Goal: Task Accomplishment & Management: Manage account settings

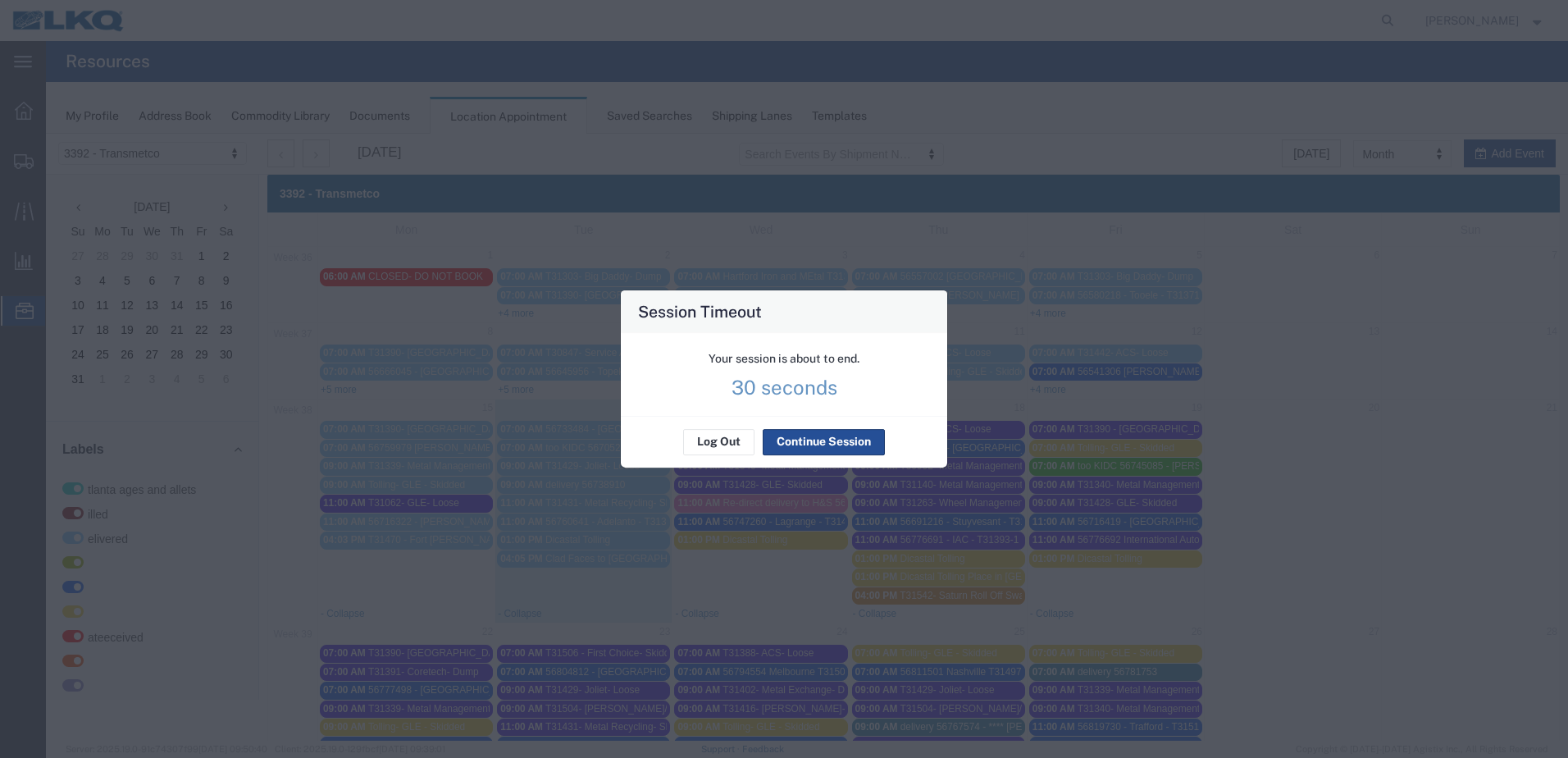
scroll to position [342, 0]
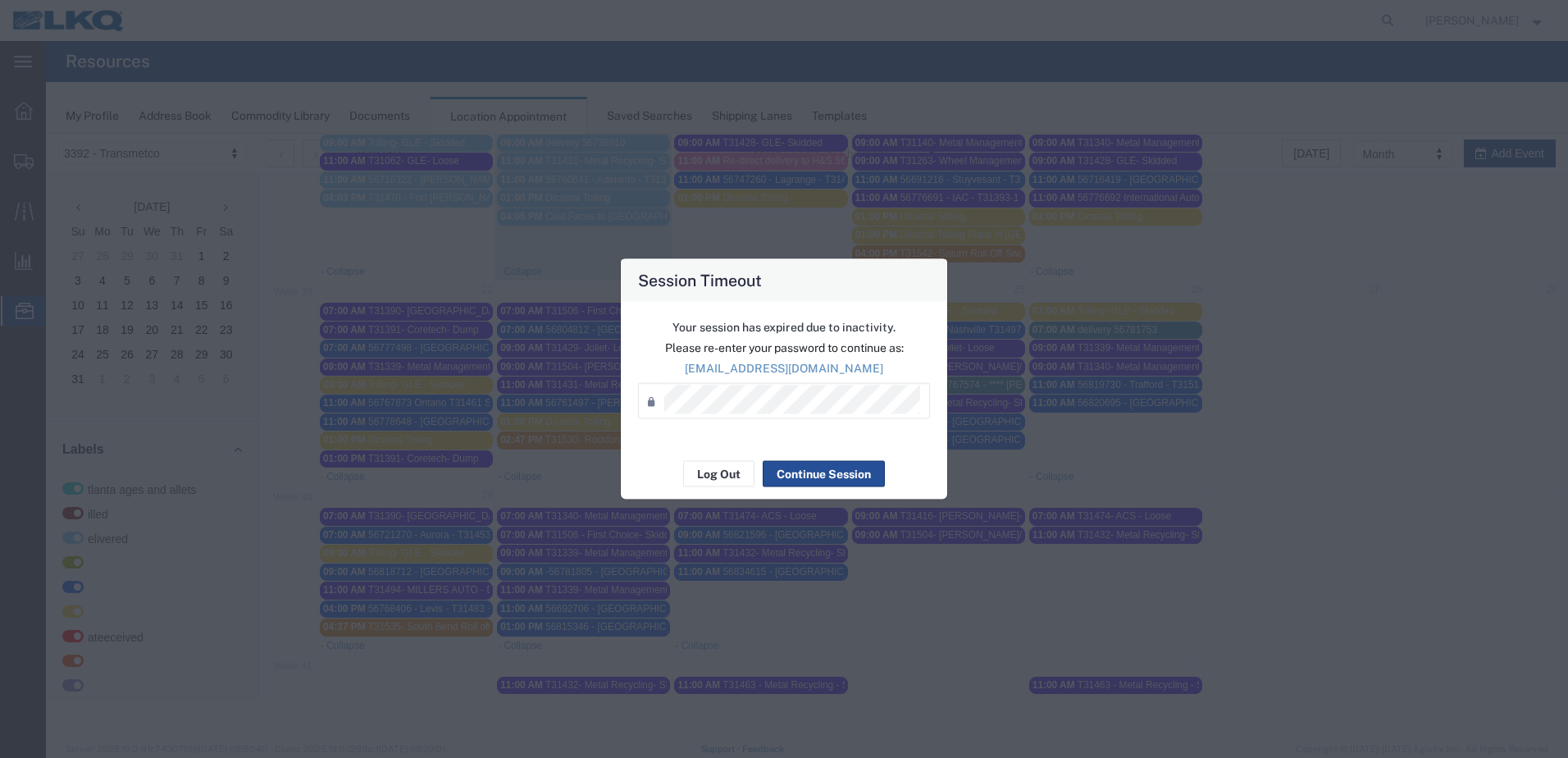
click at [707, 414] on div "Password *" at bounding box center [783, 401] width 292 height 36
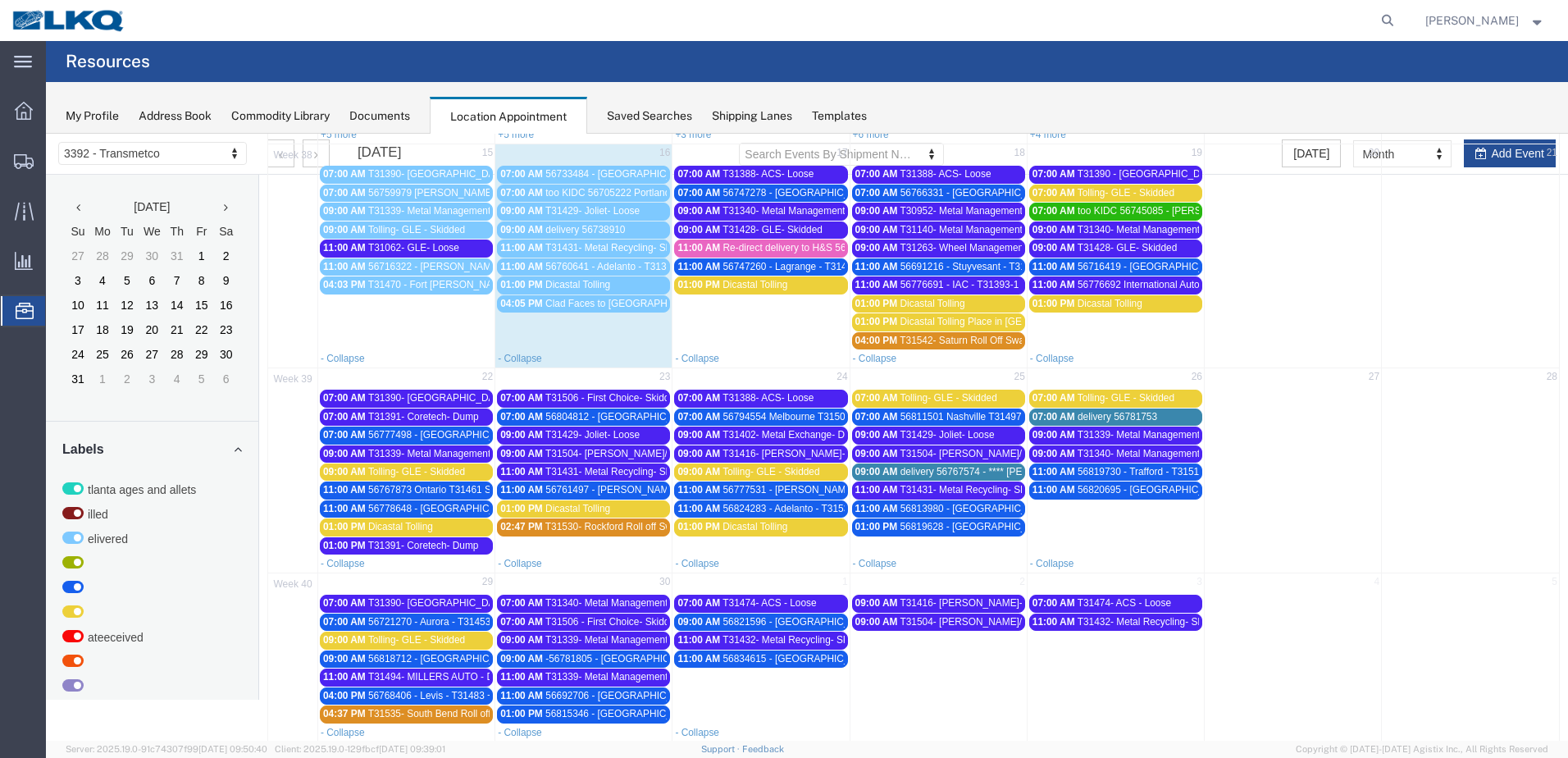
scroll to position [178, 0]
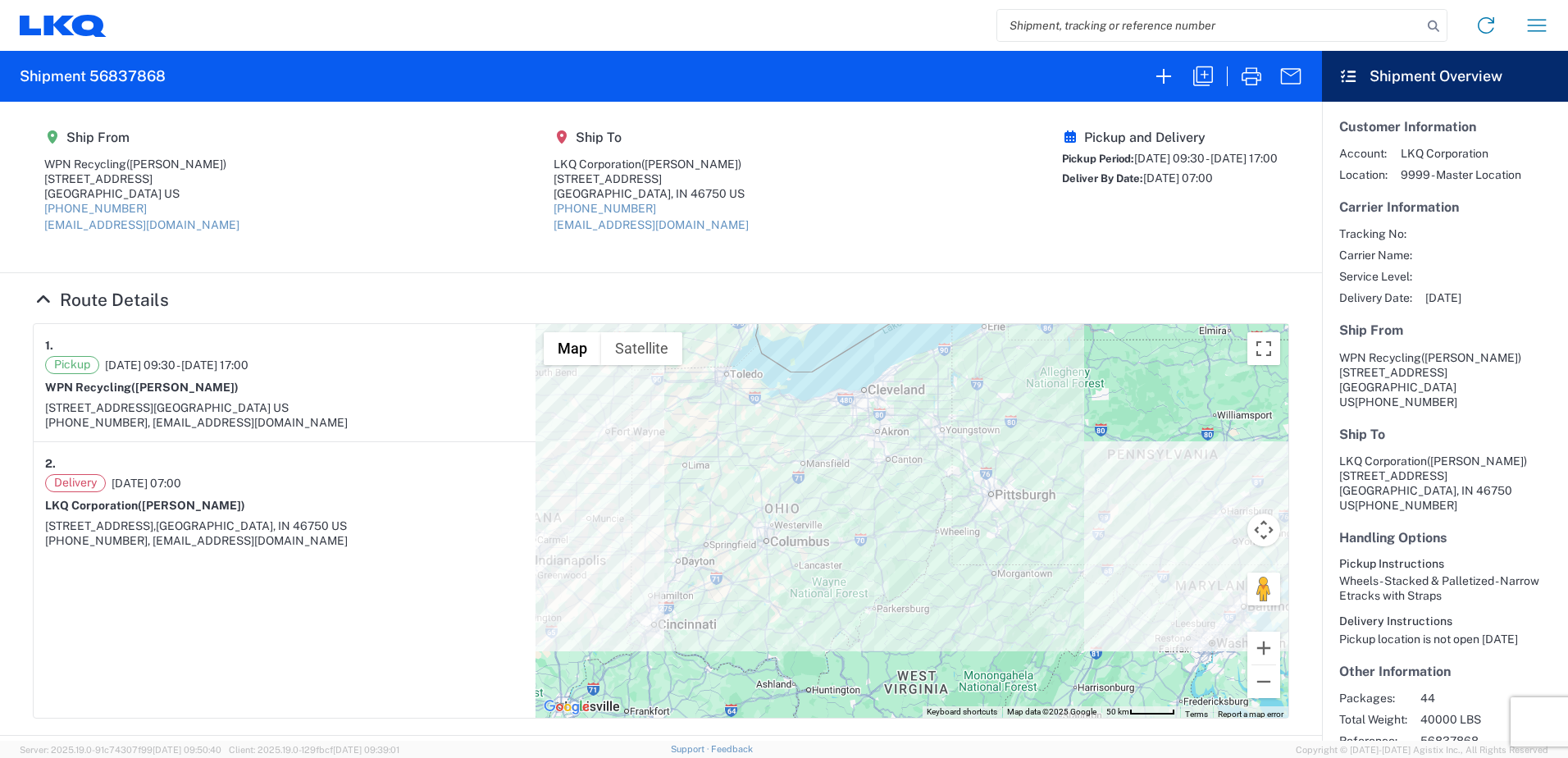
scroll to position [67, 0]
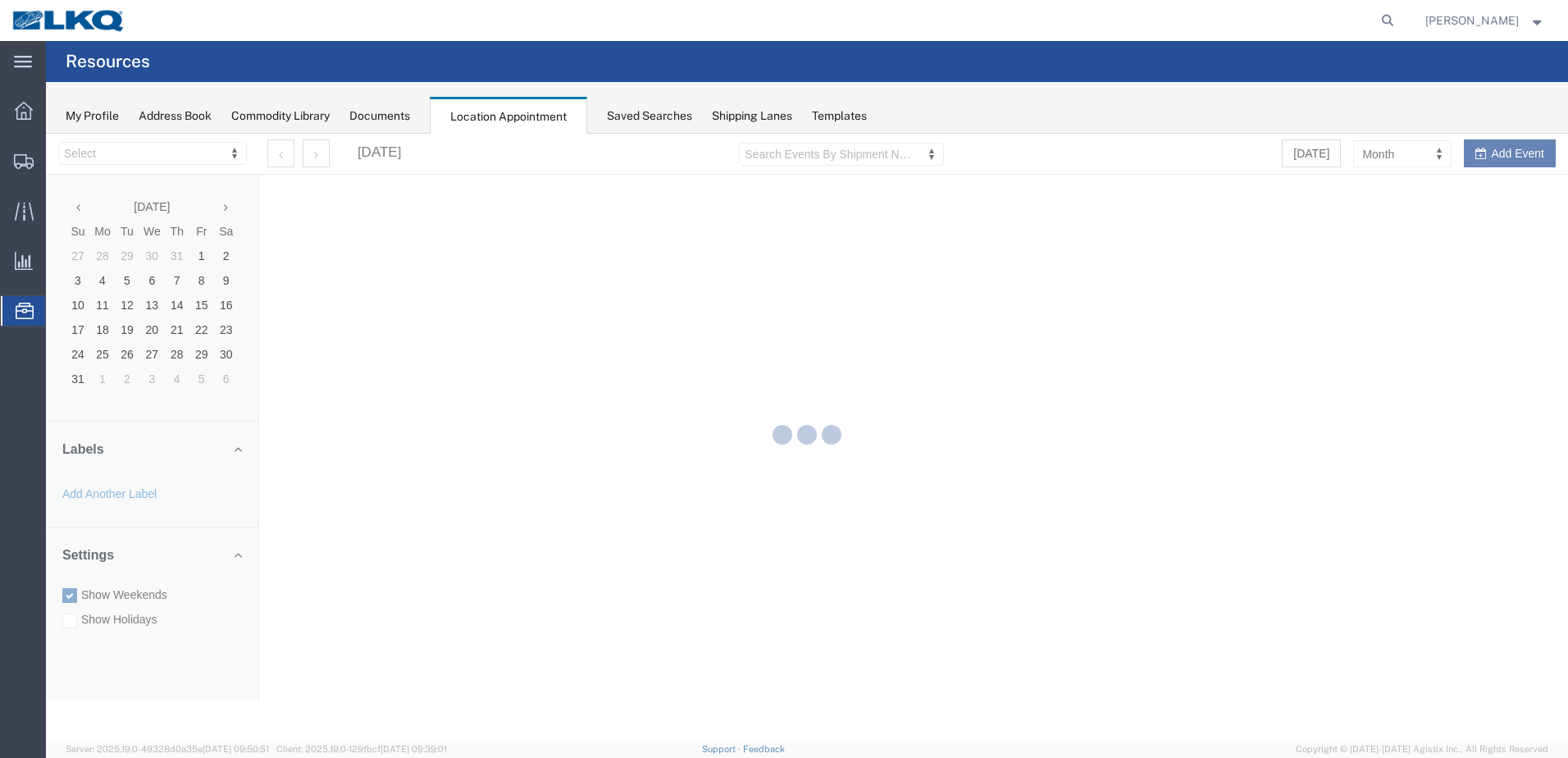
select select "28018"
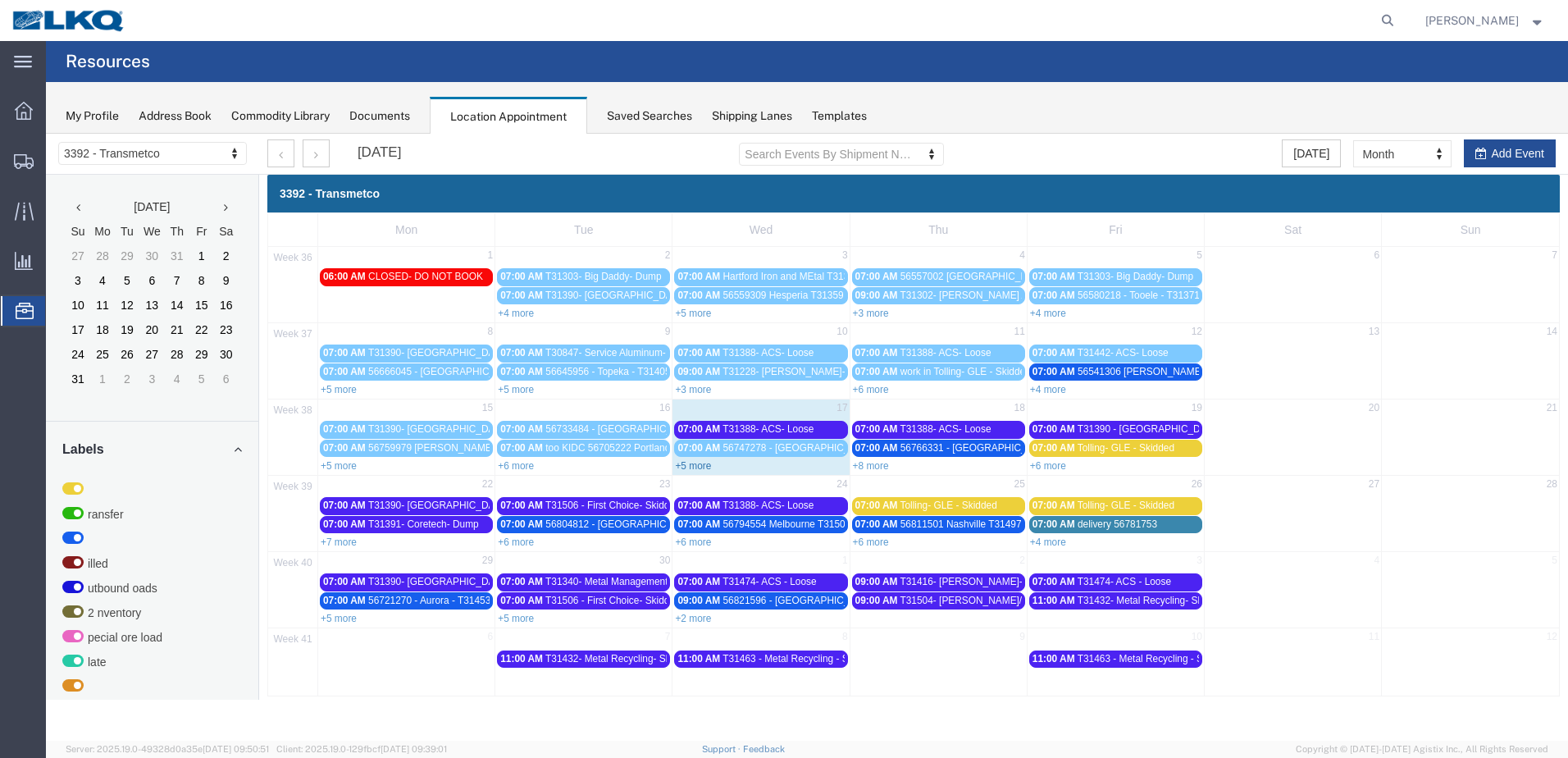
click at [701, 471] on link "+5 more" at bounding box center [693, 465] width 36 height 11
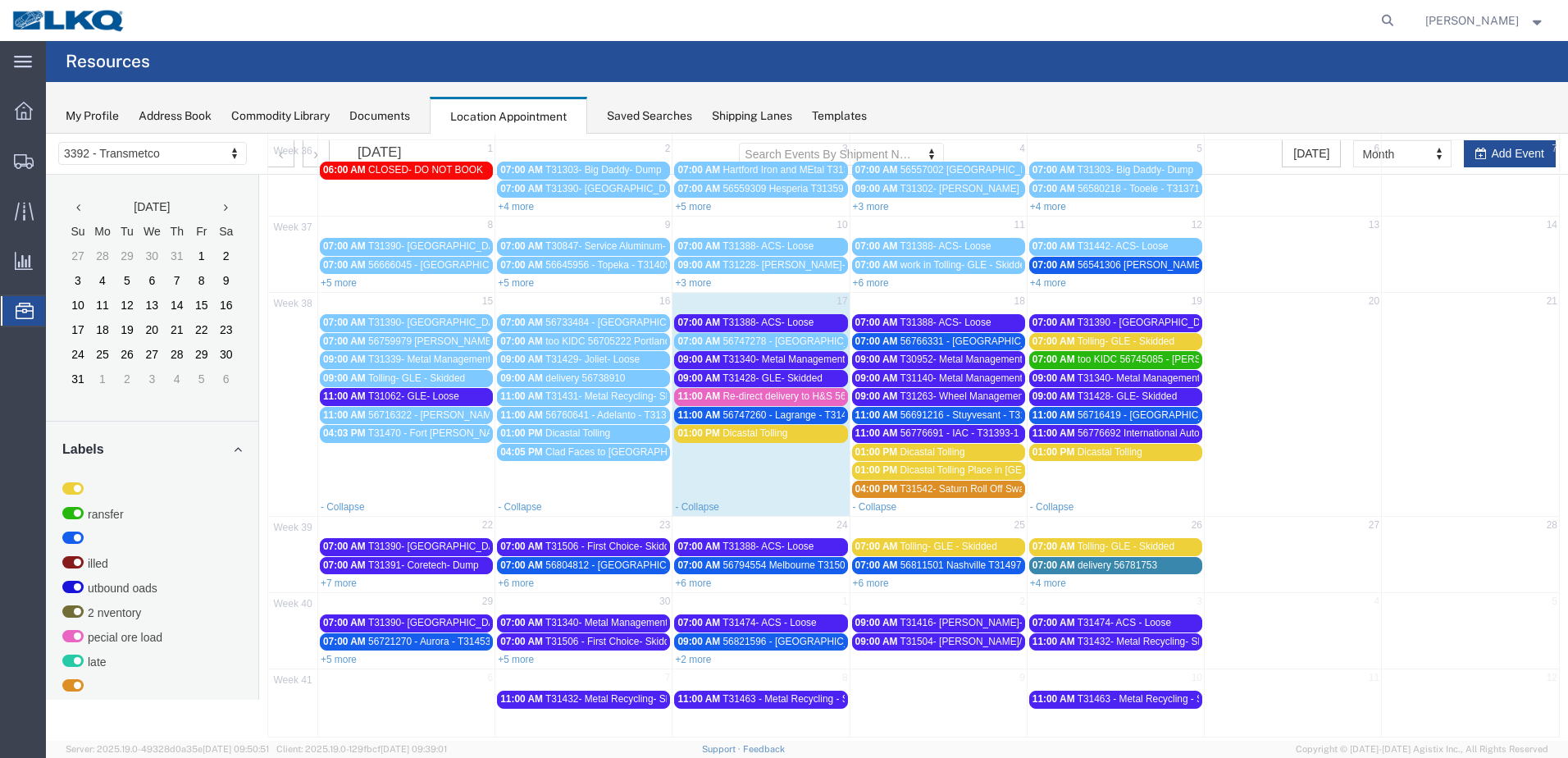
scroll to position [120, 0]
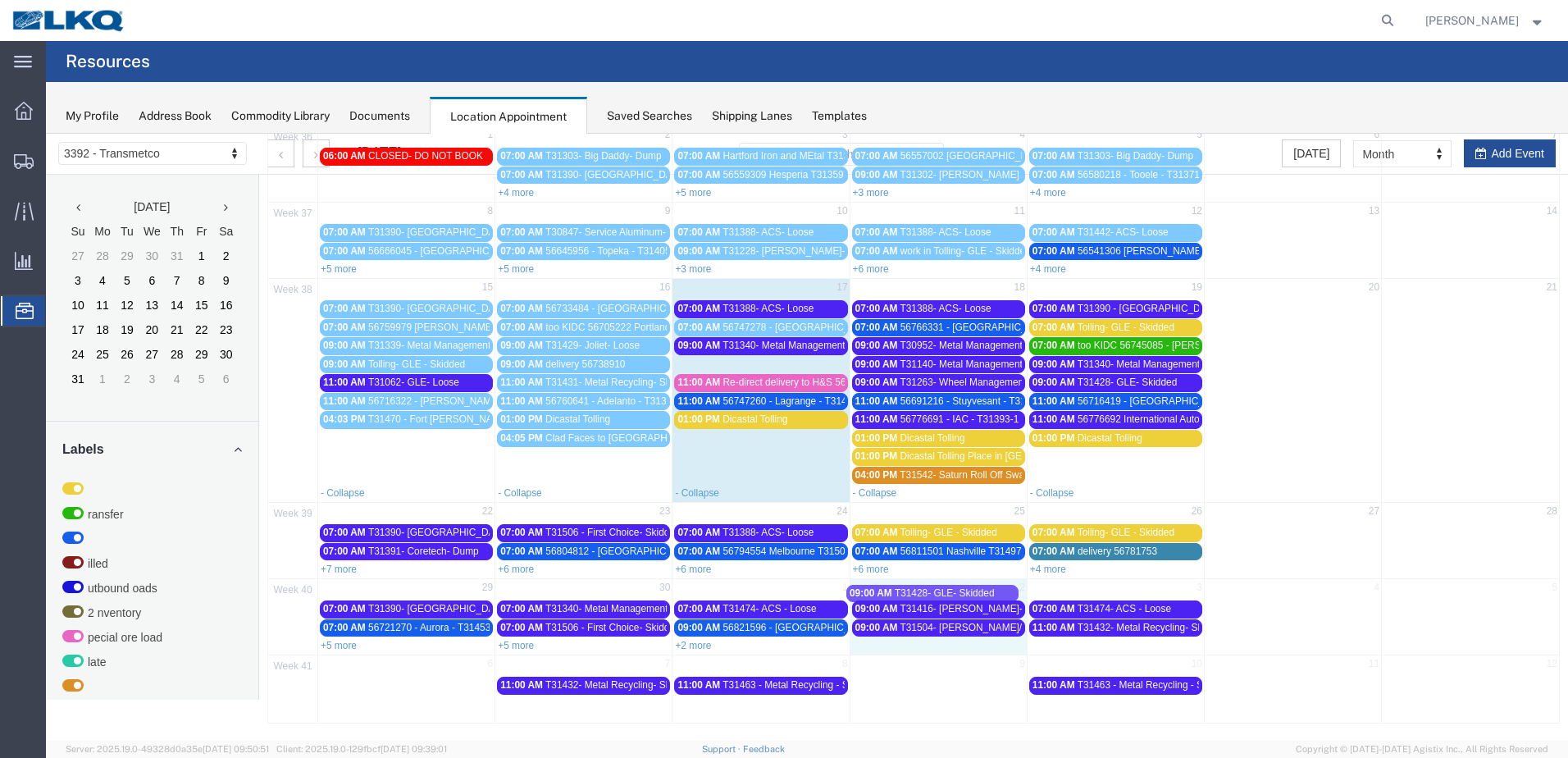
drag, startPoint x: 766, startPoint y: 368, endPoint x: 941, endPoint y: 597, distance: 288.2
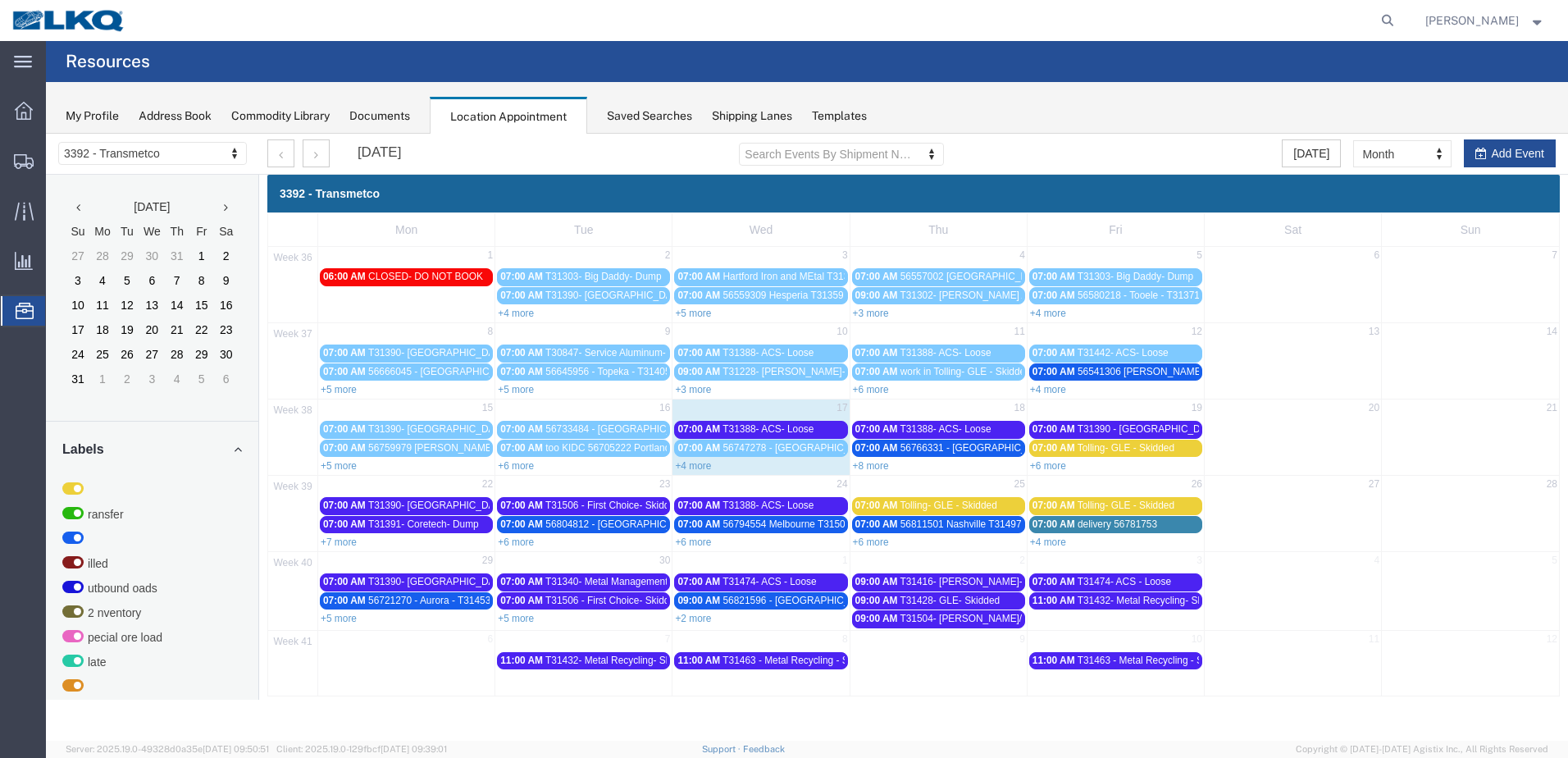
click at [966, 600] on span "T31428- GLE- Skidded" at bounding box center [949, 600] width 100 height 11
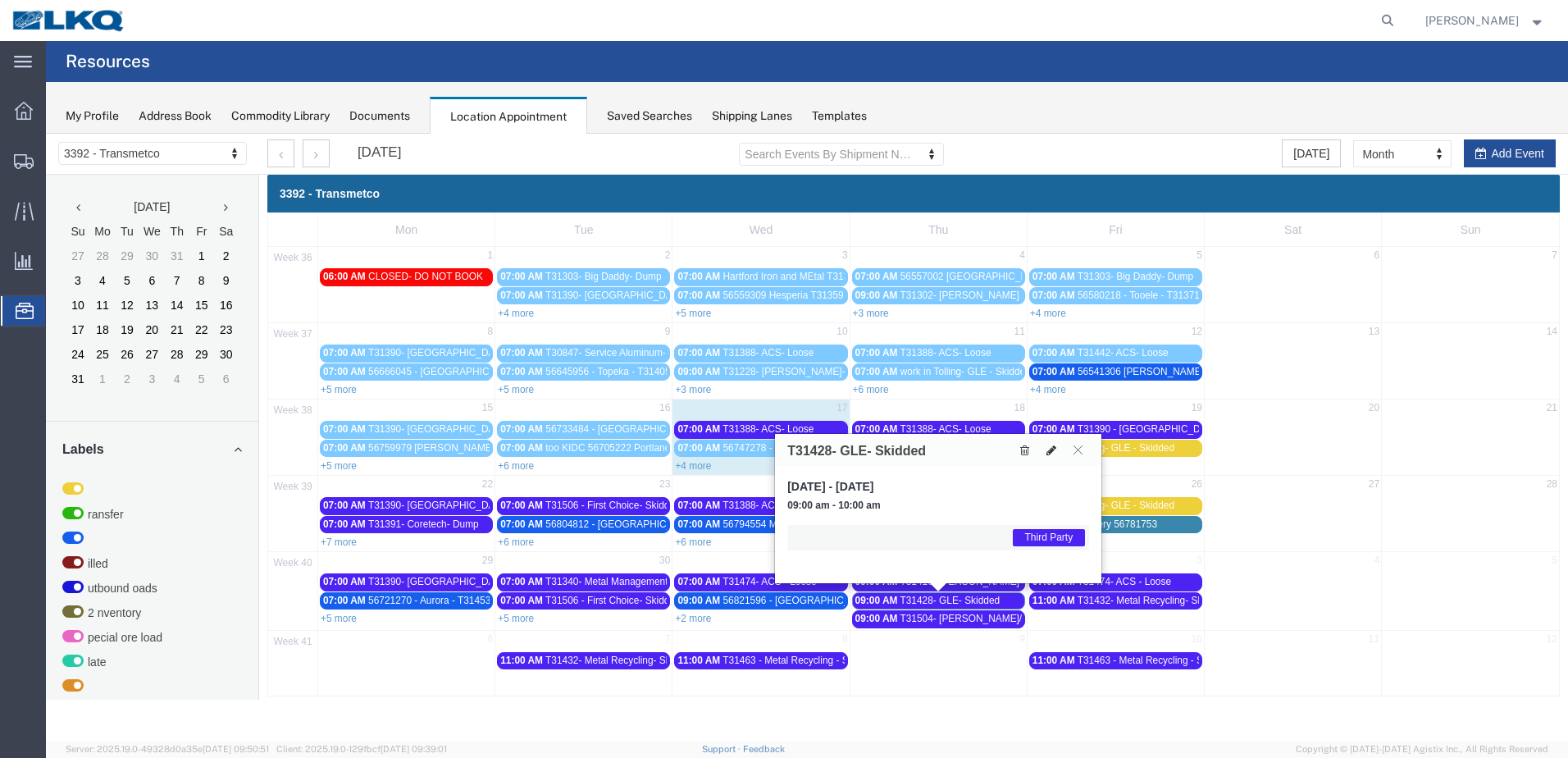
click at [1048, 449] on icon at bounding box center [1051, 450] width 9 height 11
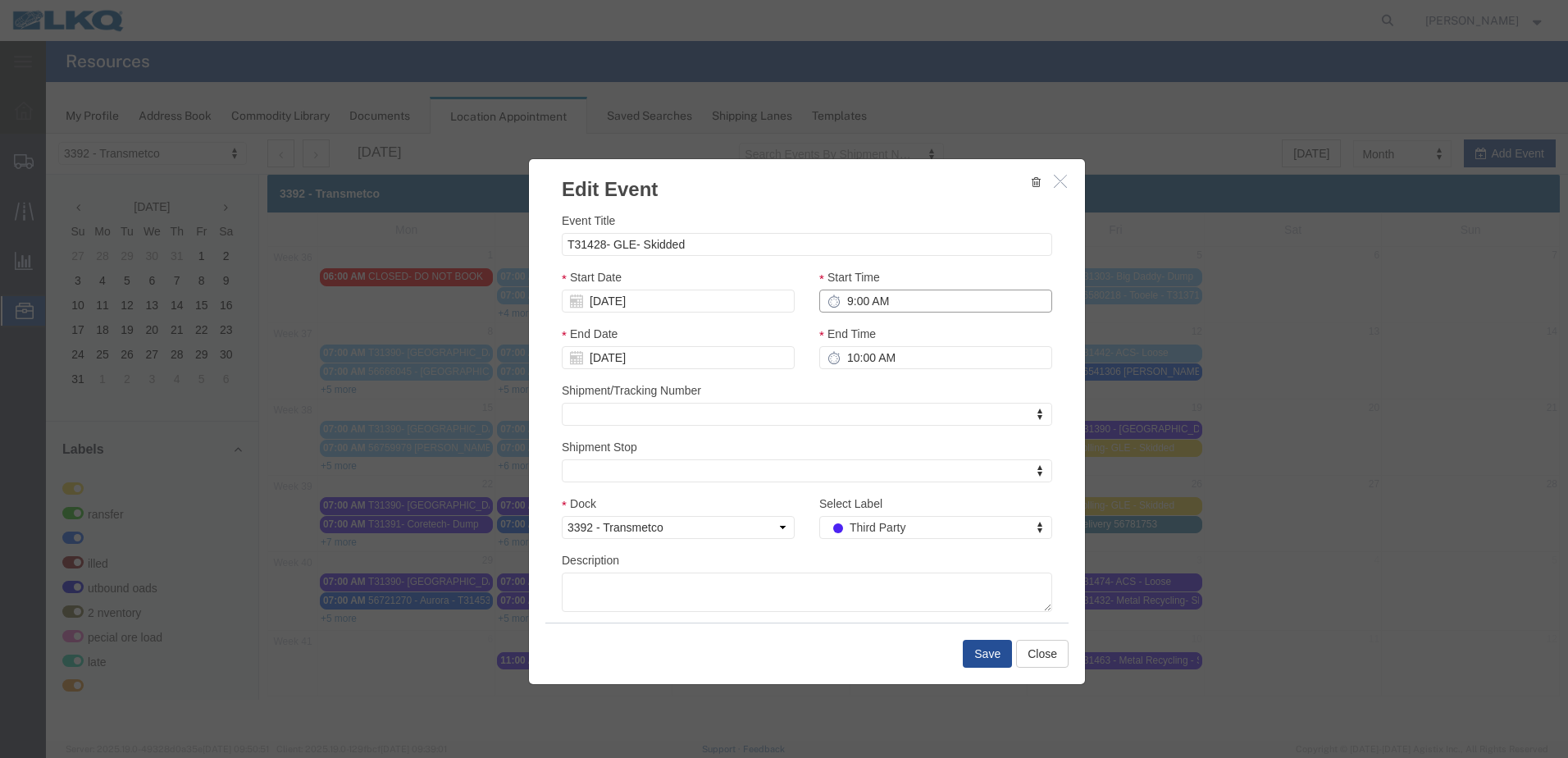
click at [843, 299] on input "9:00 AM" at bounding box center [935, 300] width 233 height 23
type input "7:00 AM"
type input "8:00 AM"
click at [990, 654] on button "Save" at bounding box center [987, 653] width 49 height 28
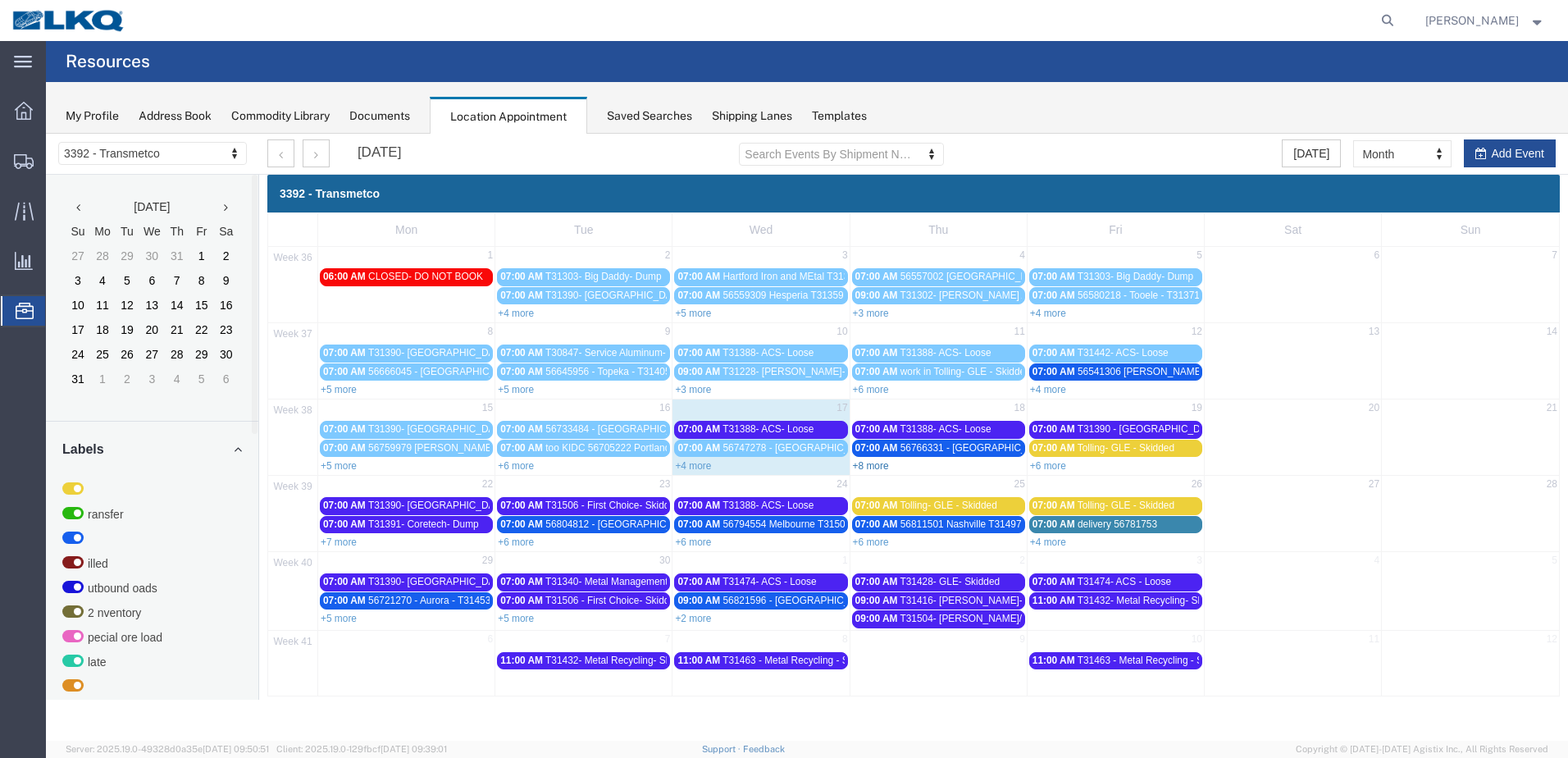
click at [884, 465] on link "+8 more" at bounding box center [871, 465] width 36 height 11
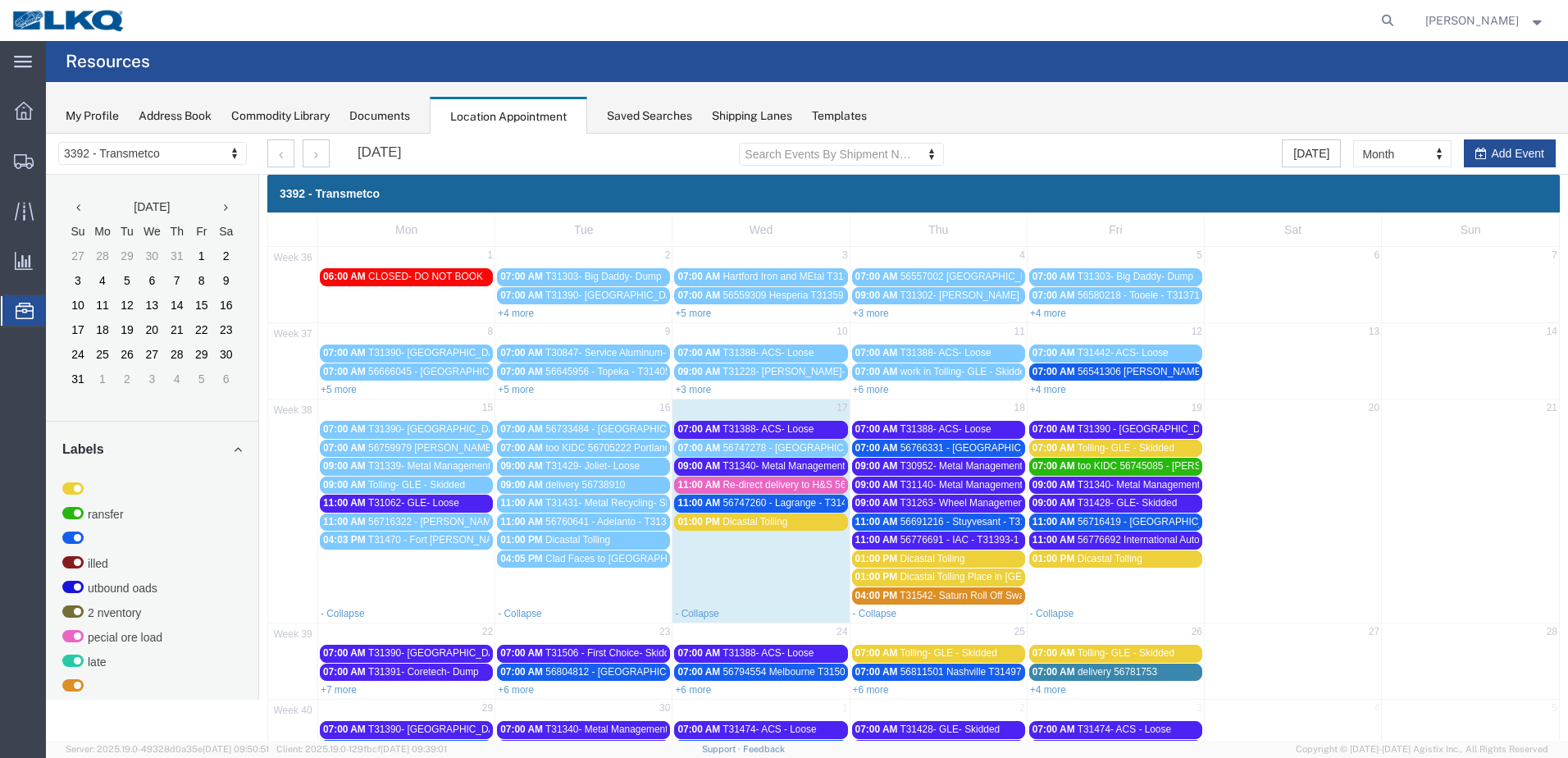
click at [983, 453] on span "56766331 - [GEOGRAPHIC_DATA] - T31478 - Palletized" at bounding box center [1023, 447] width 246 height 11
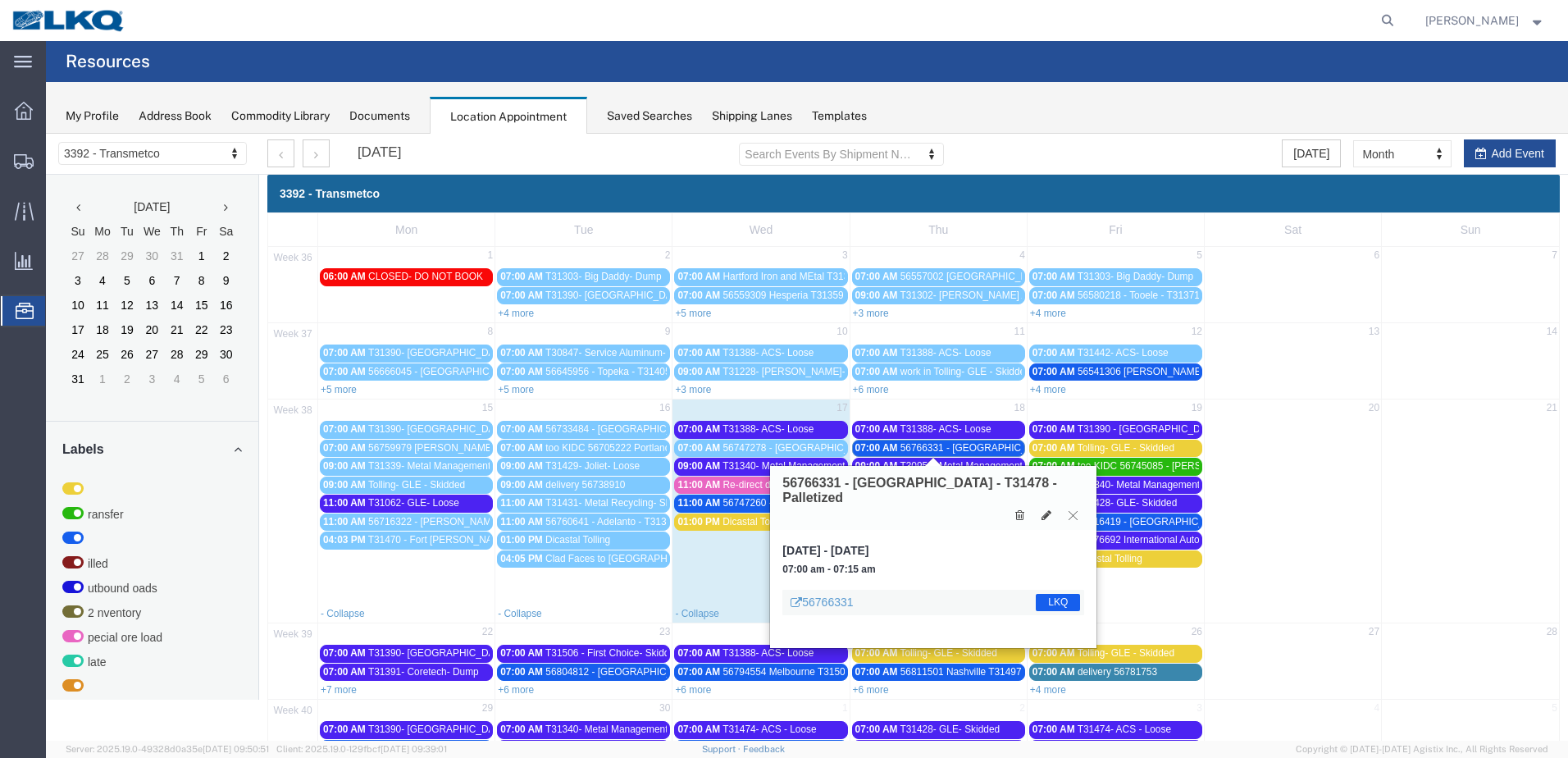
click at [1077, 510] on icon at bounding box center [1073, 515] width 9 height 9
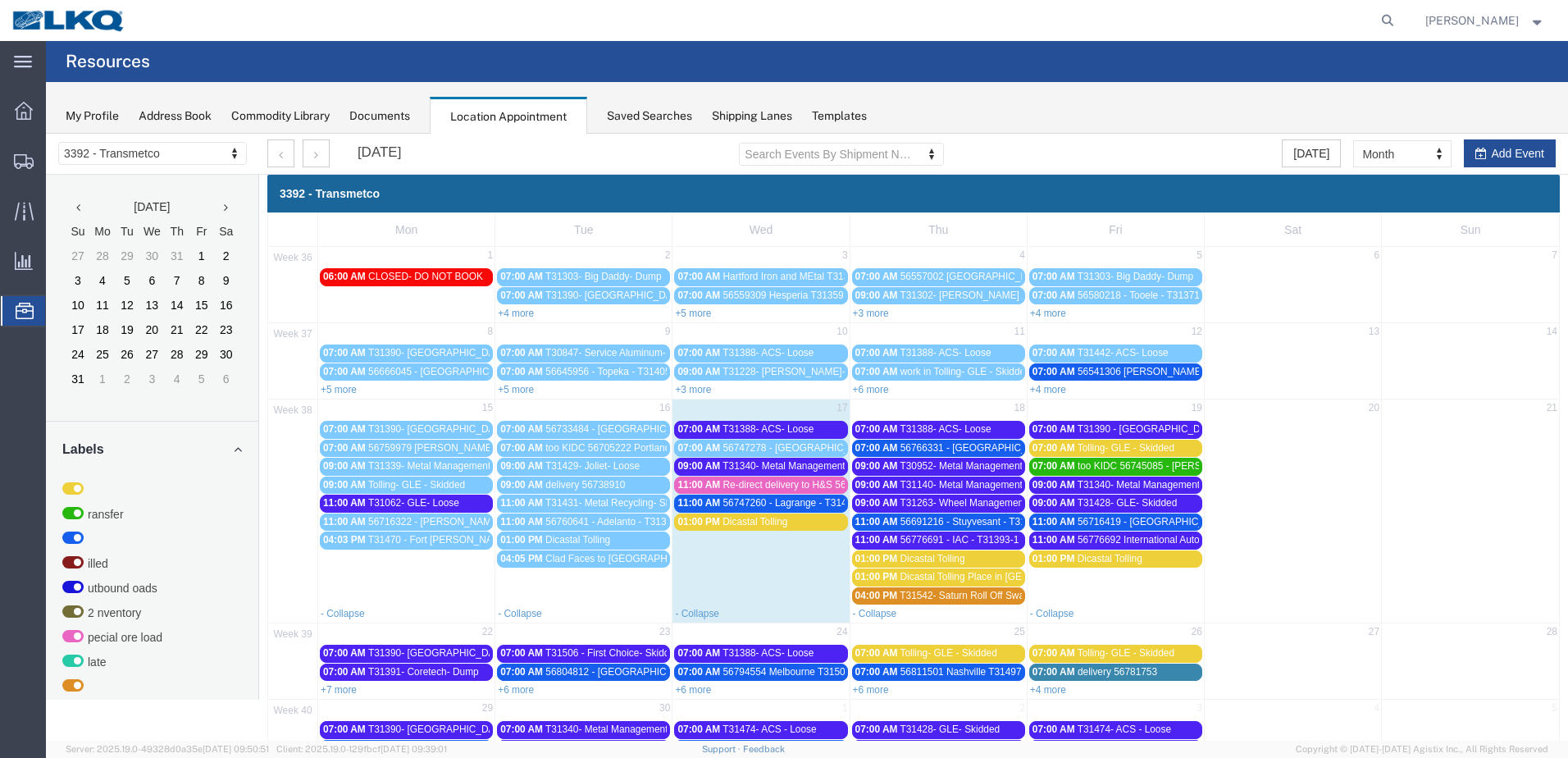
click at [927, 525] on span "56691216 - Stuyvesant - T31433 - Palletized" at bounding box center [997, 521] width 193 height 11
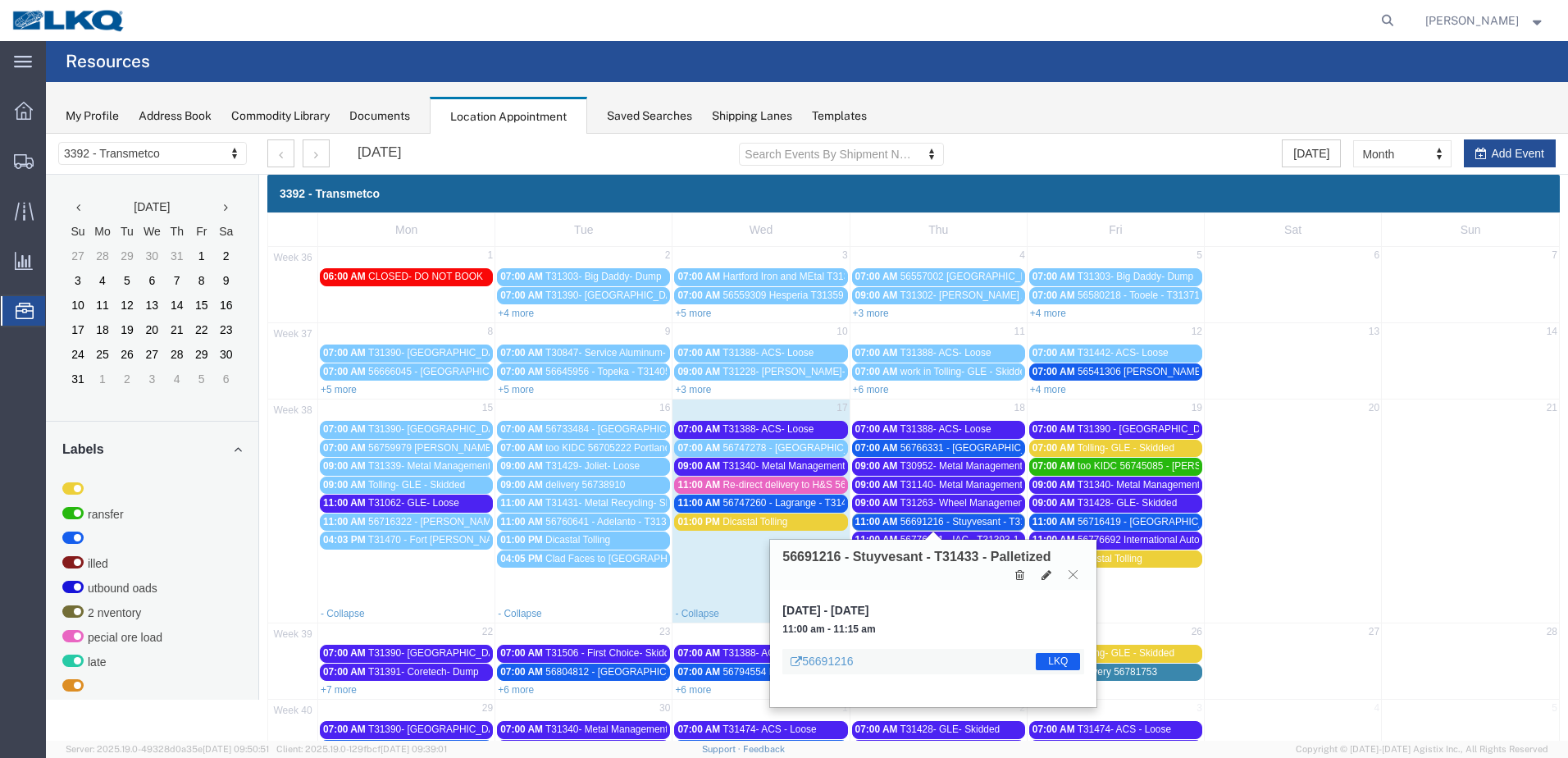
click at [1079, 574] on button at bounding box center [1073, 575] width 22 height 15
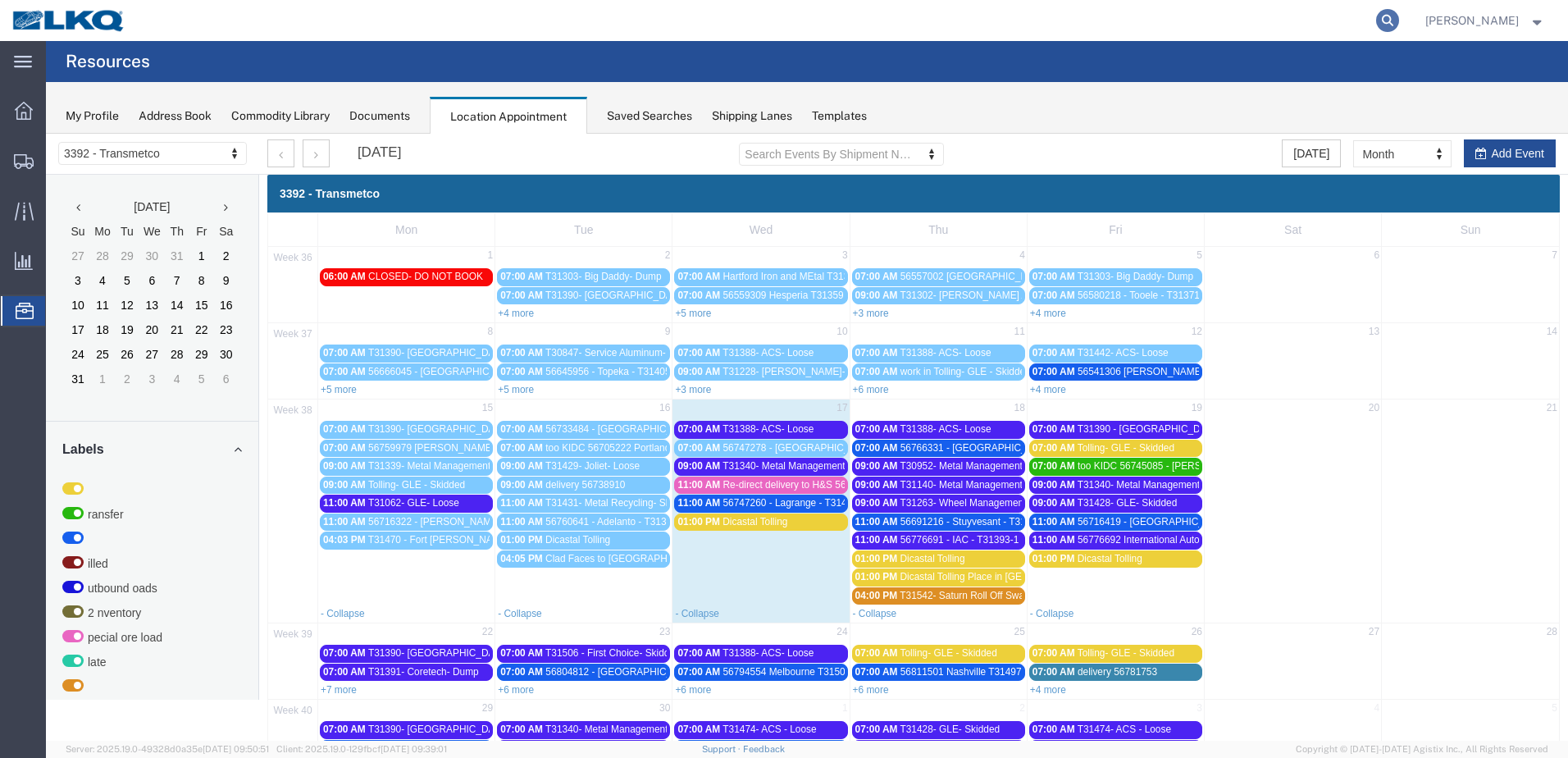
click at [1399, 15] on icon at bounding box center [1387, 20] width 23 height 23
click at [1256, 30] on input "search" at bounding box center [1127, 21] width 498 height 40
paste input "56776691"
type input "56776691"
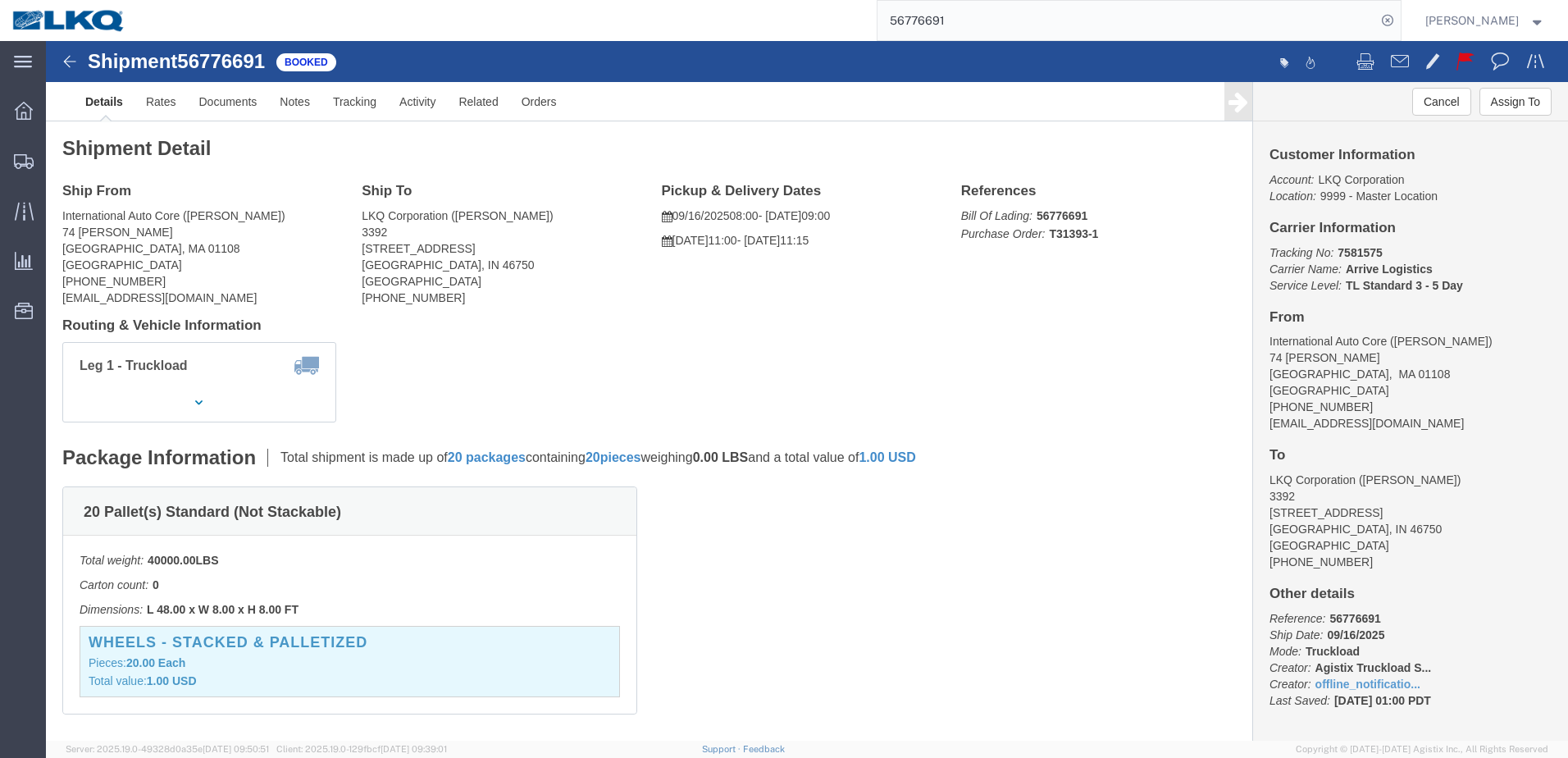
click img
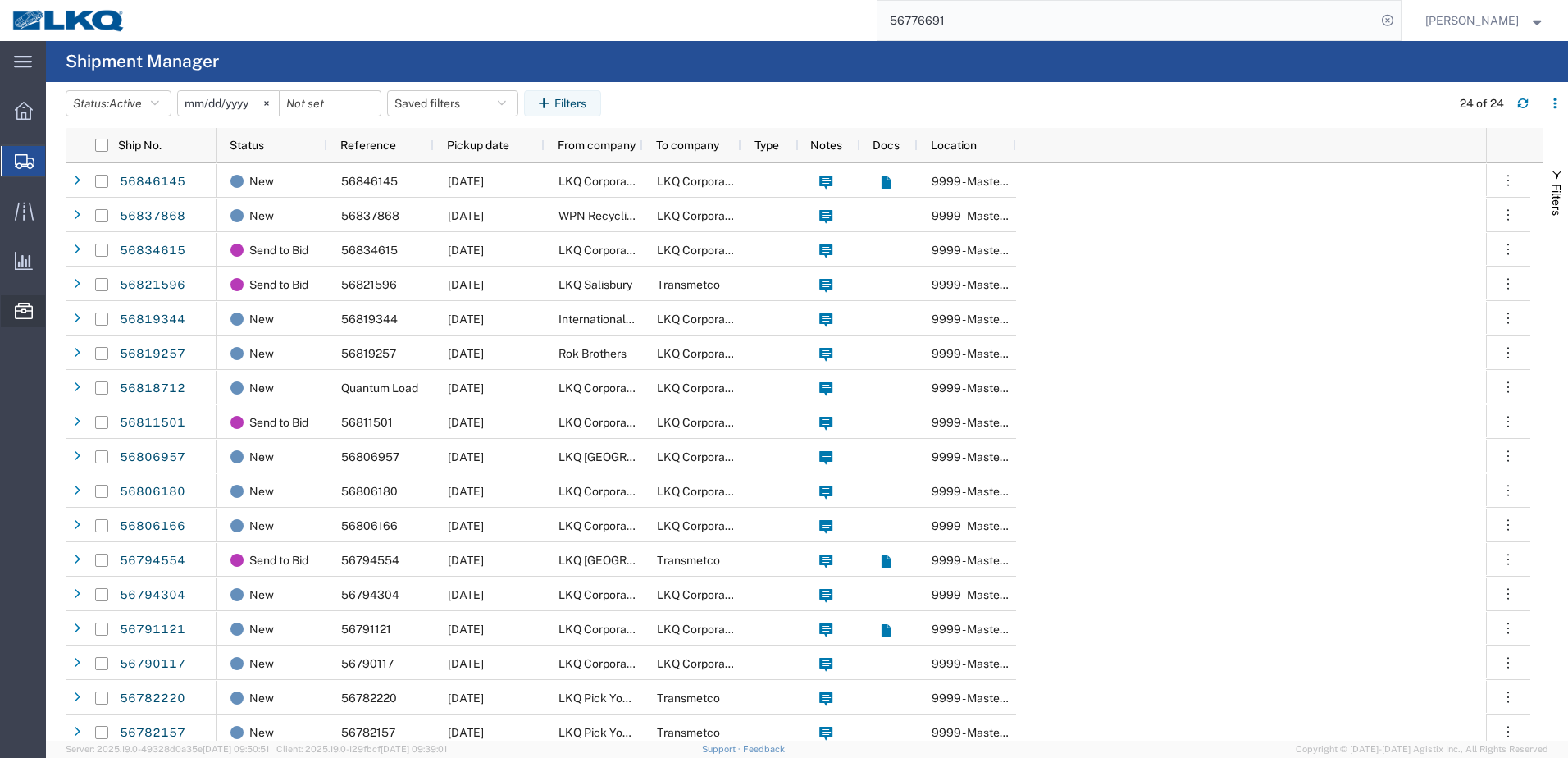
click at [27, 316] on icon at bounding box center [23, 311] width 18 height 16
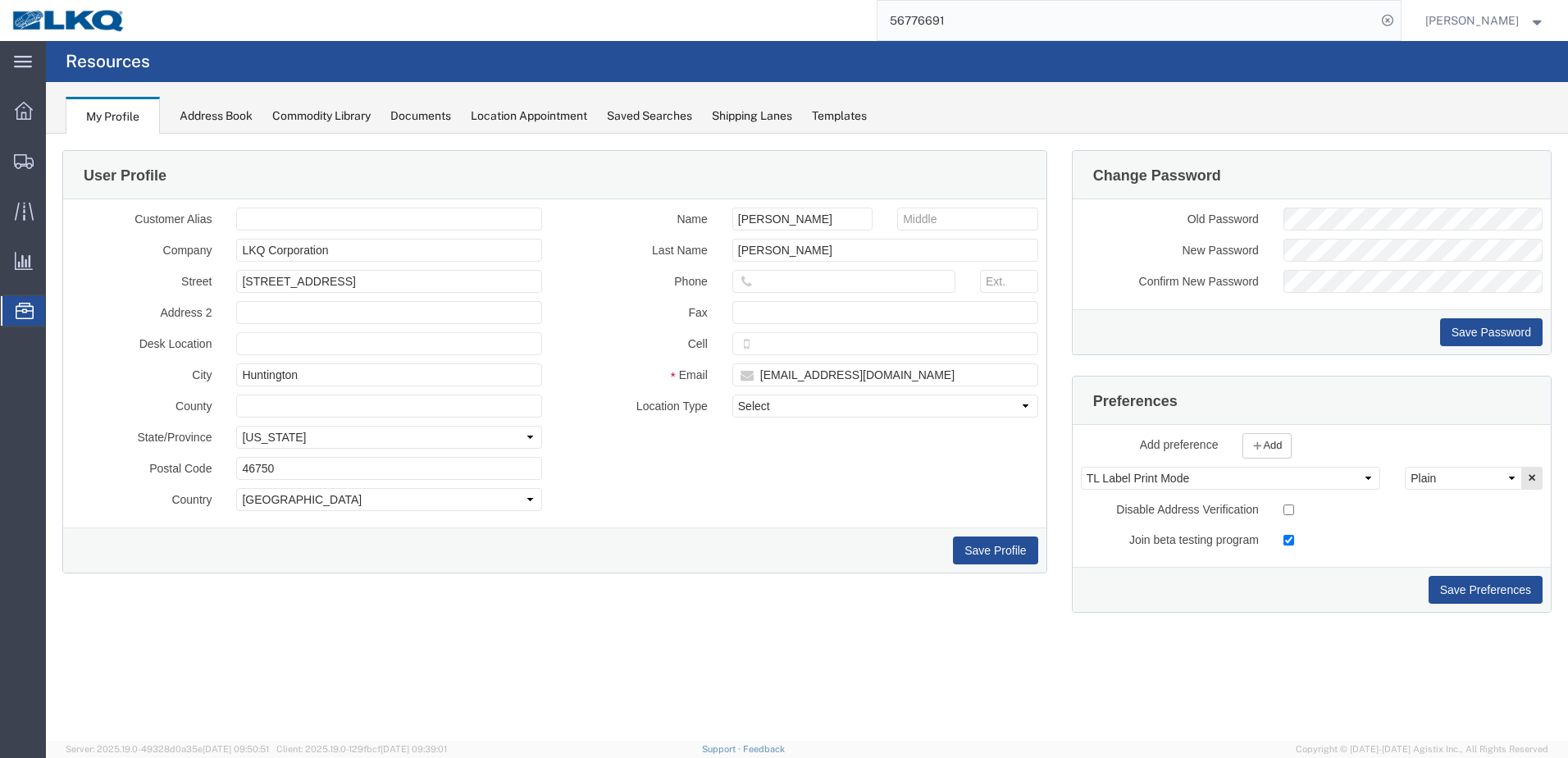
click at [526, 115] on div "Location Appointment" at bounding box center [528, 116] width 116 height 17
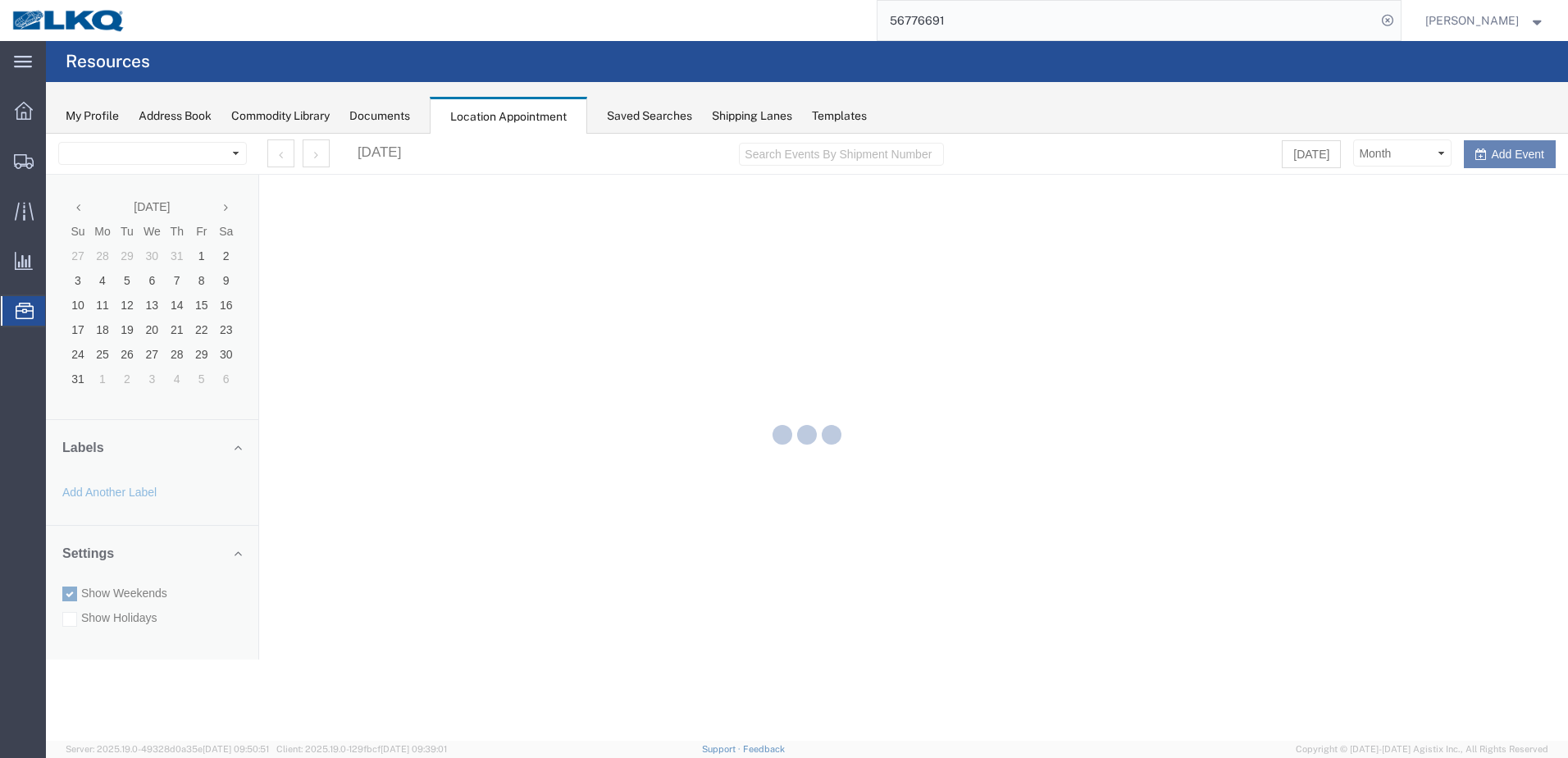
select select "28018"
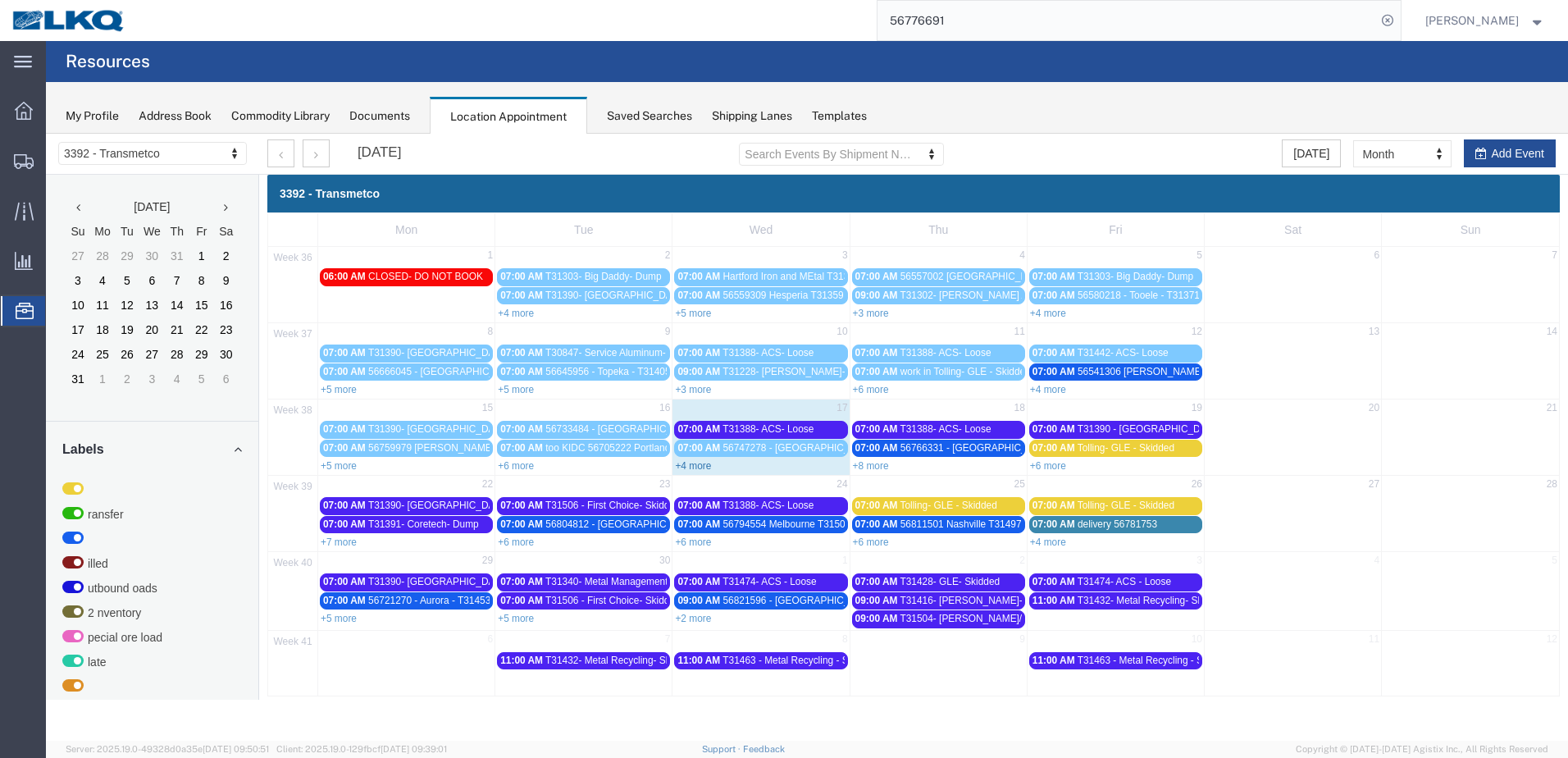
click at [701, 469] on link "+4 more" at bounding box center [693, 465] width 36 height 11
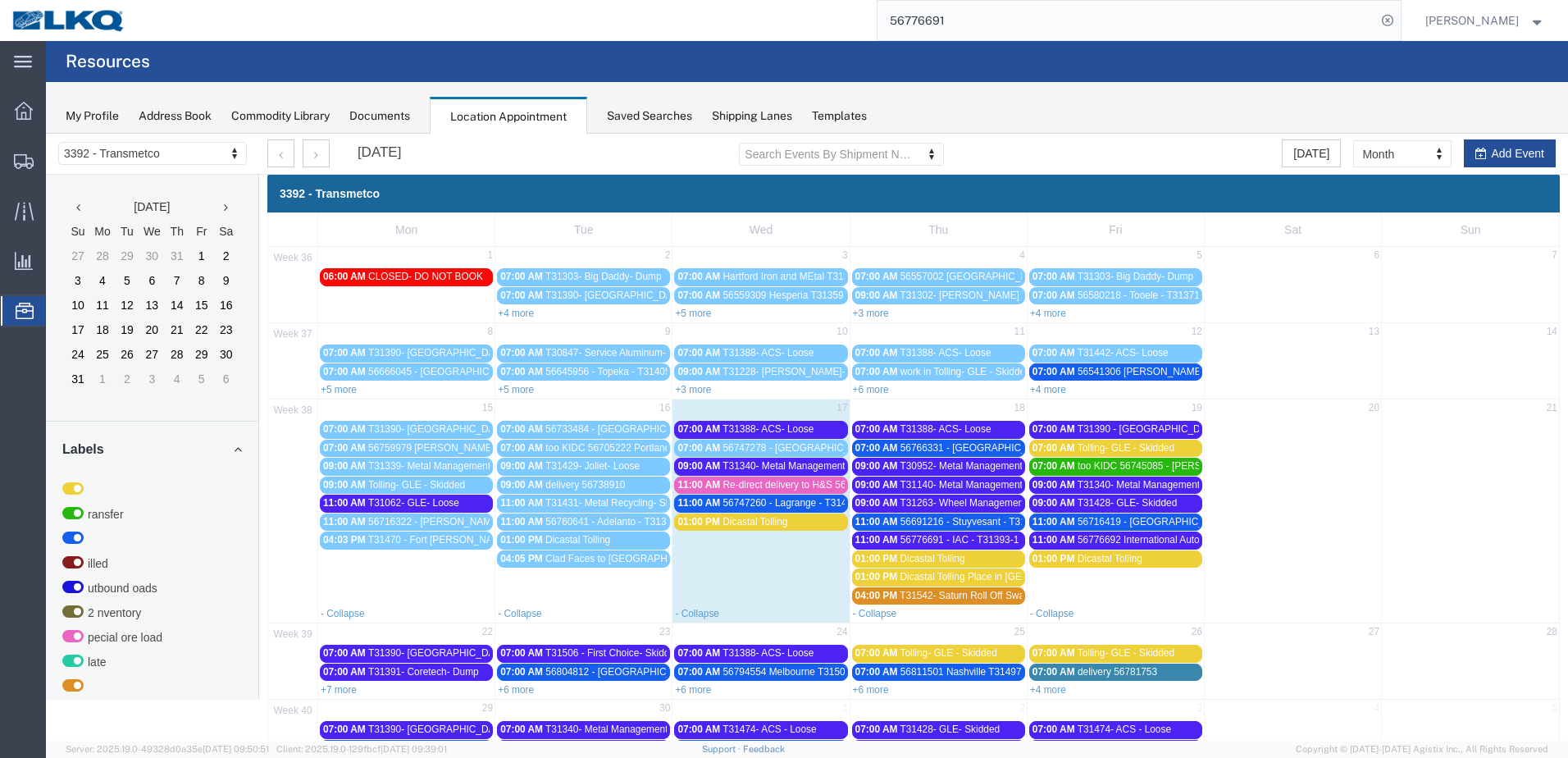
click at [983, 540] on span "56776691 - IAC - T31393-1 - Palletized" at bounding box center [985, 539] width 170 height 11
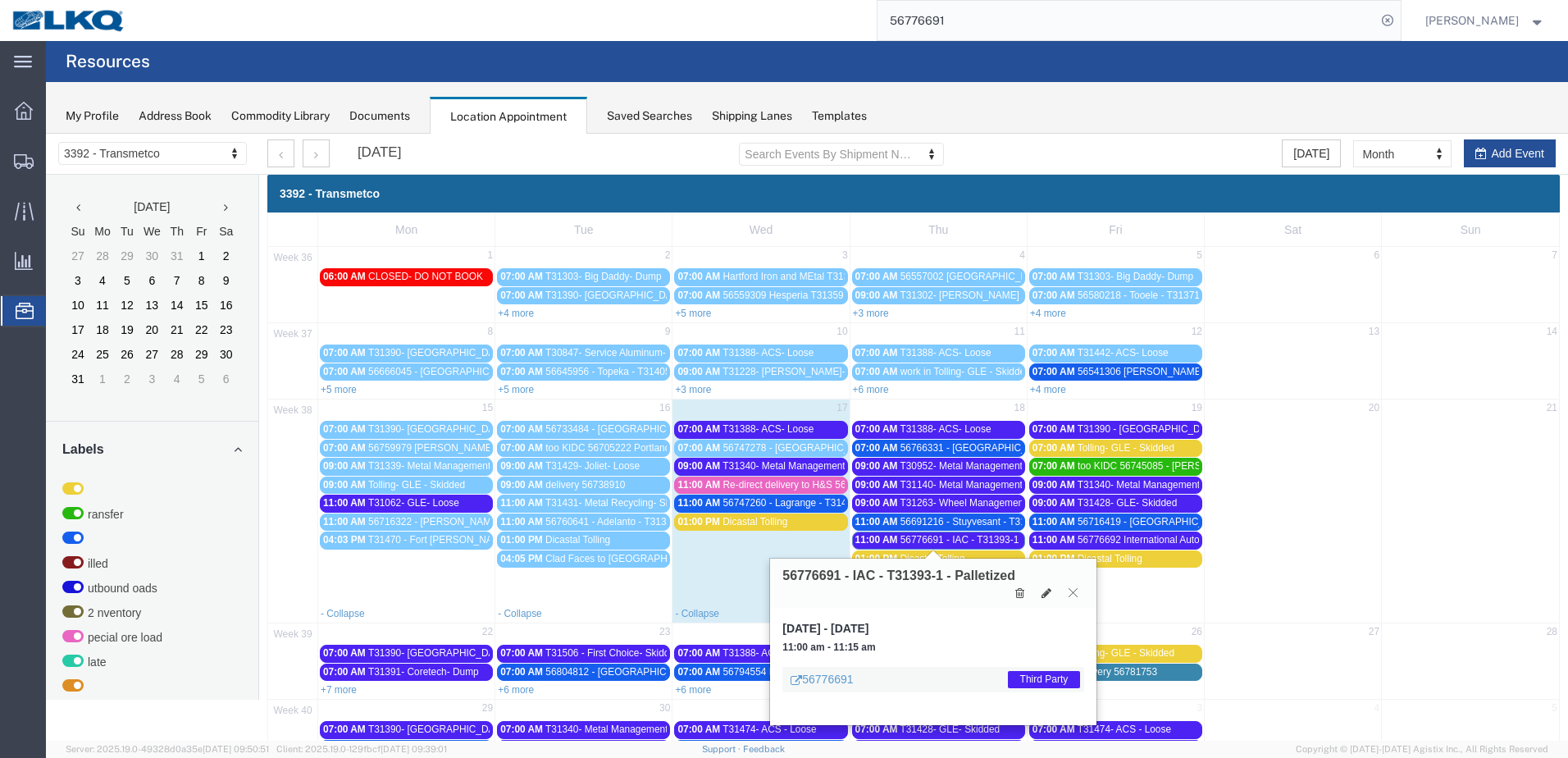
click at [1077, 593] on icon at bounding box center [1073, 591] width 9 height 9
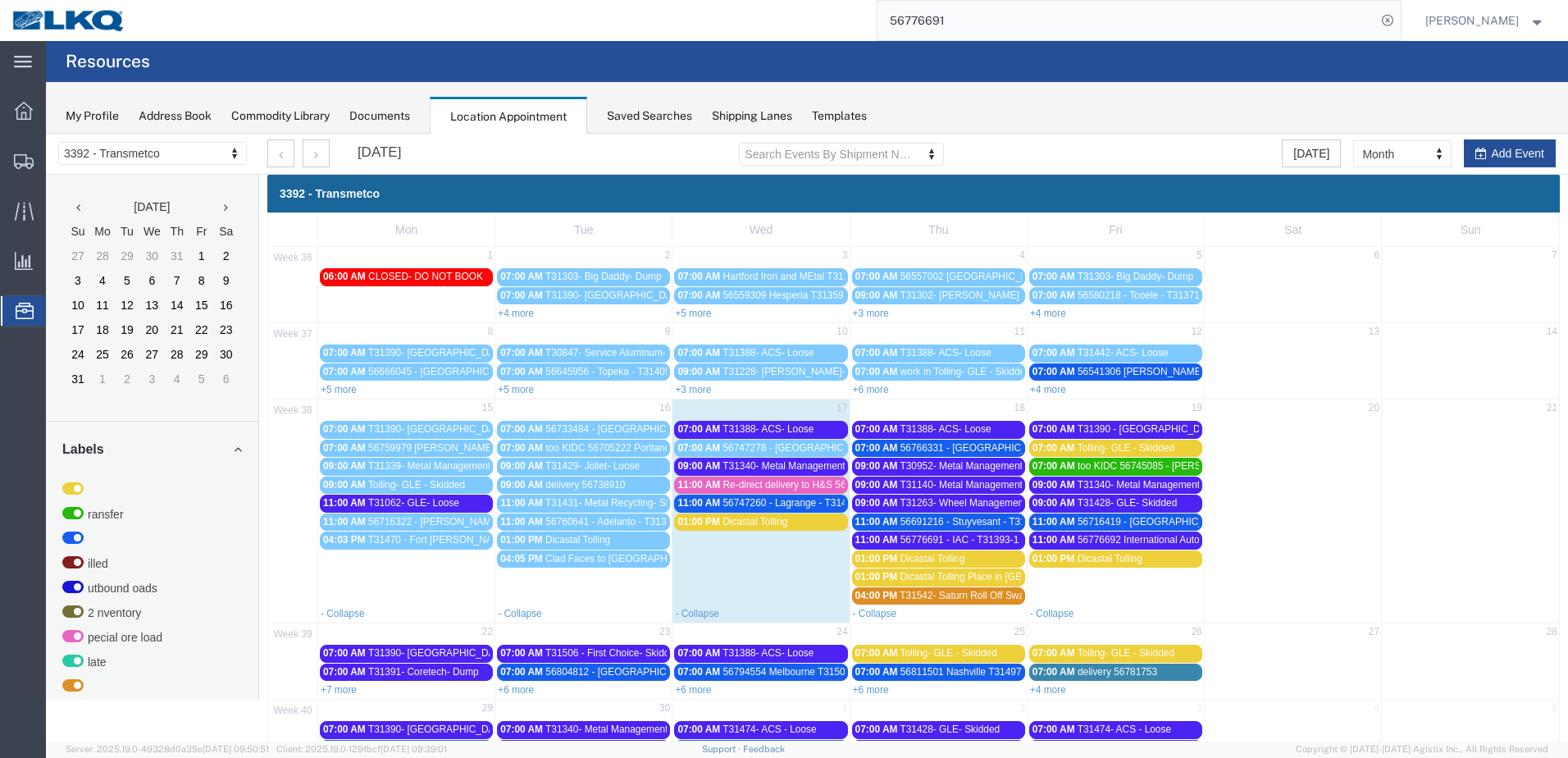
click at [826, 453] on div "07:00 AM 56747278 - La Grange - T31472 - Palletized" at bounding box center [760, 448] width 166 height 12
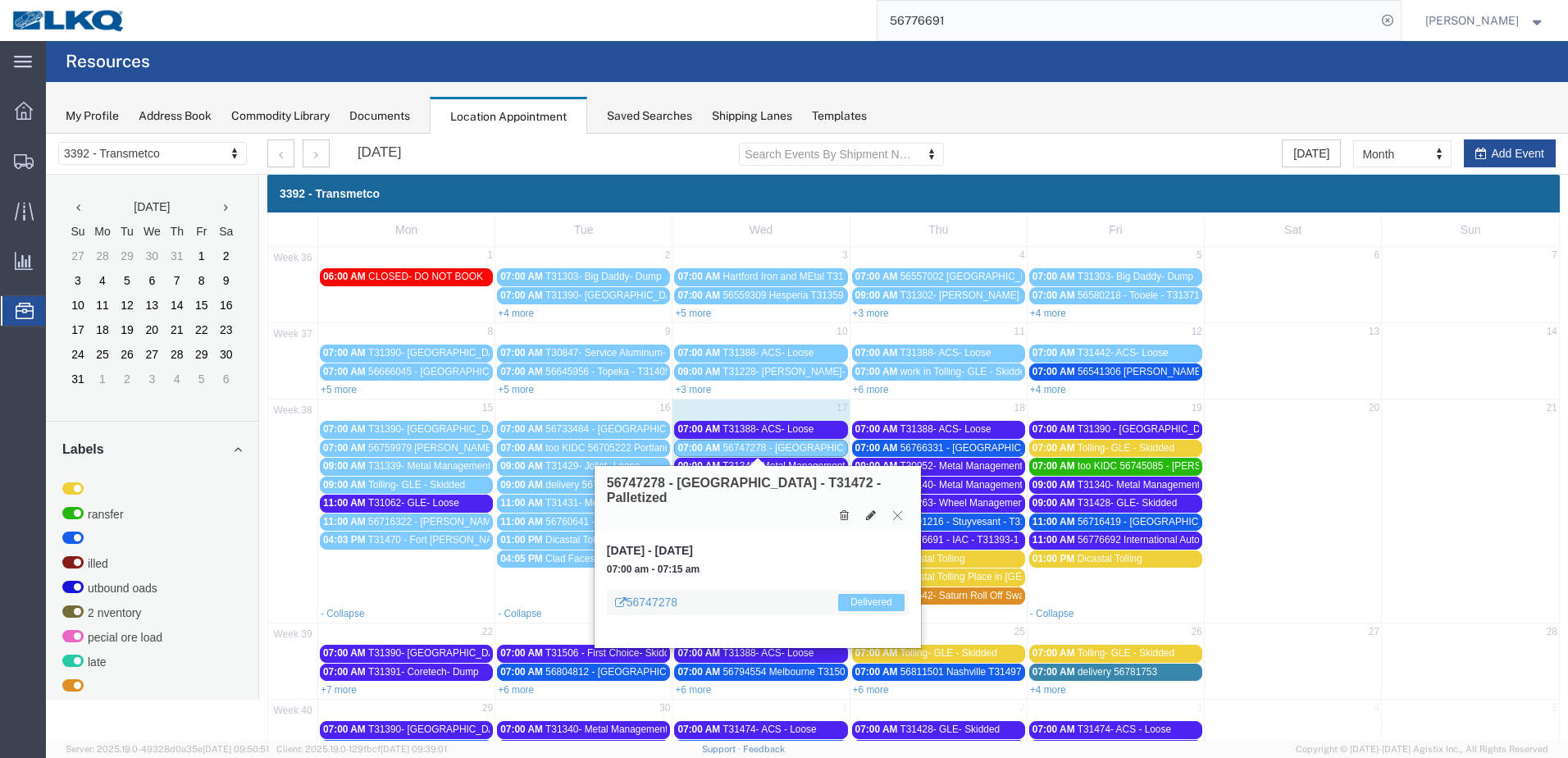
click at [901, 510] on icon at bounding box center [898, 515] width 9 height 9
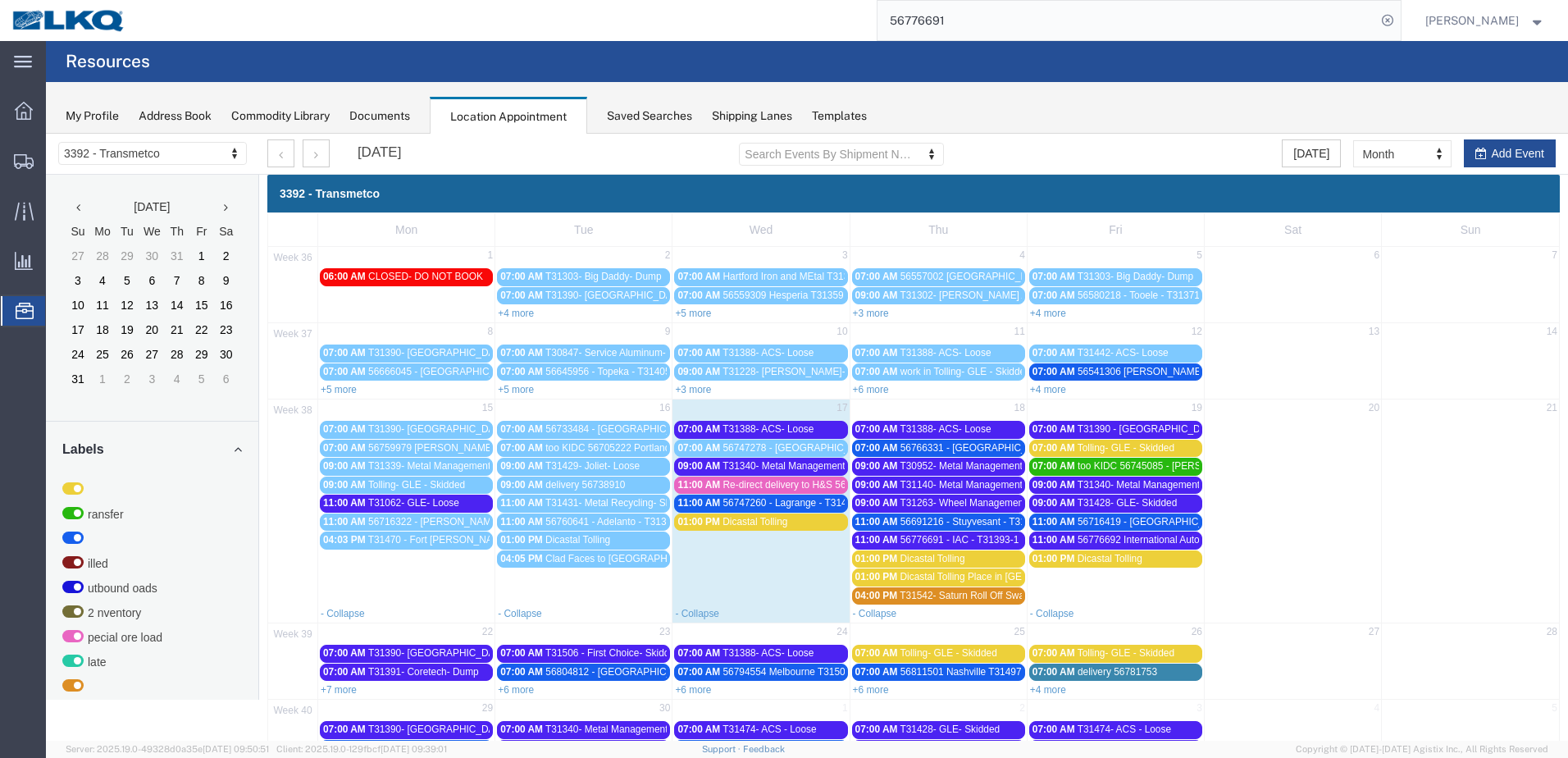
click at [777, 487] on span "Re-direct delivery to H&S 56743840" at bounding box center [801, 484] width 156 height 11
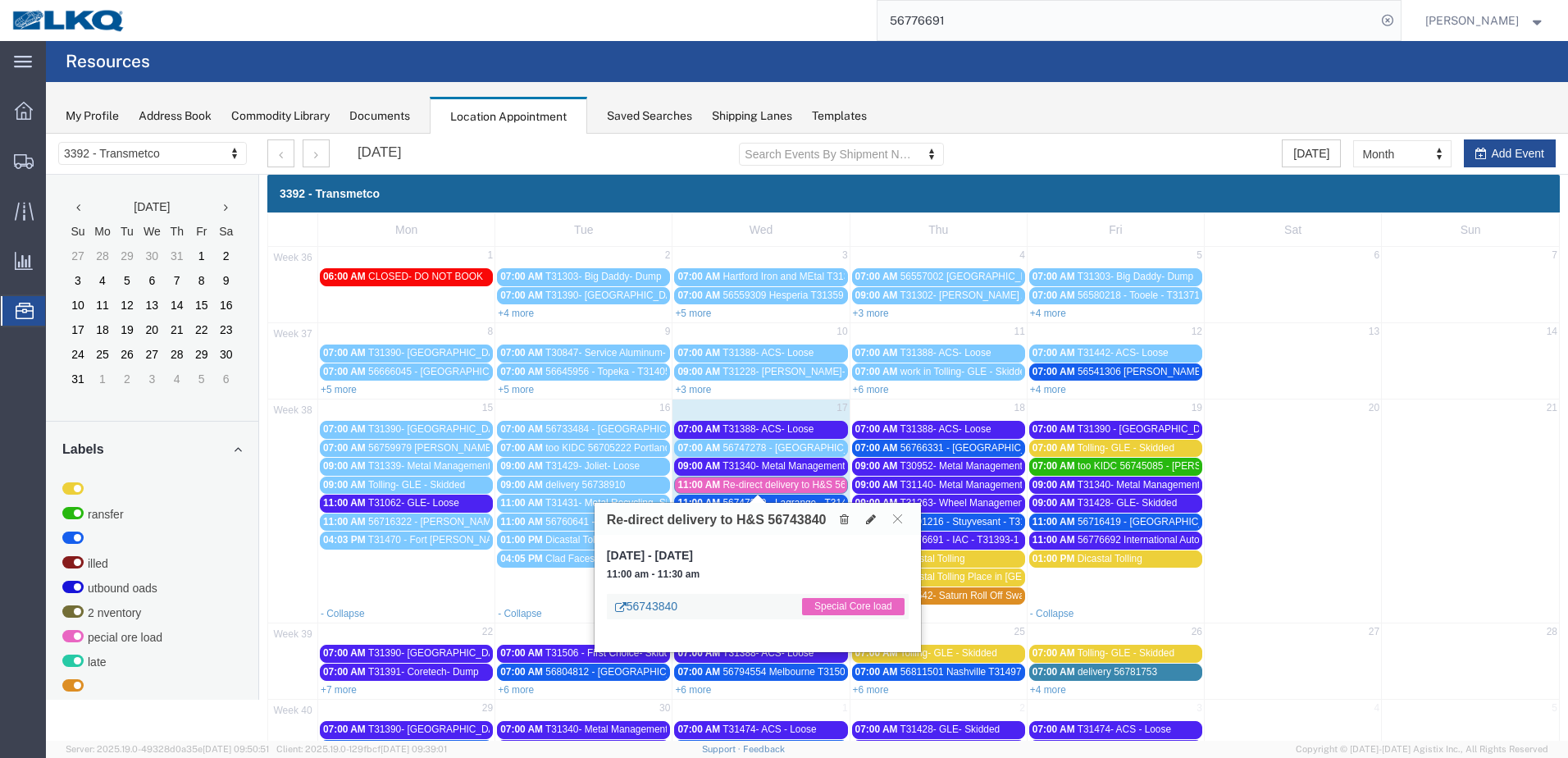
click at [652, 606] on link "56743840" at bounding box center [646, 606] width 62 height 16
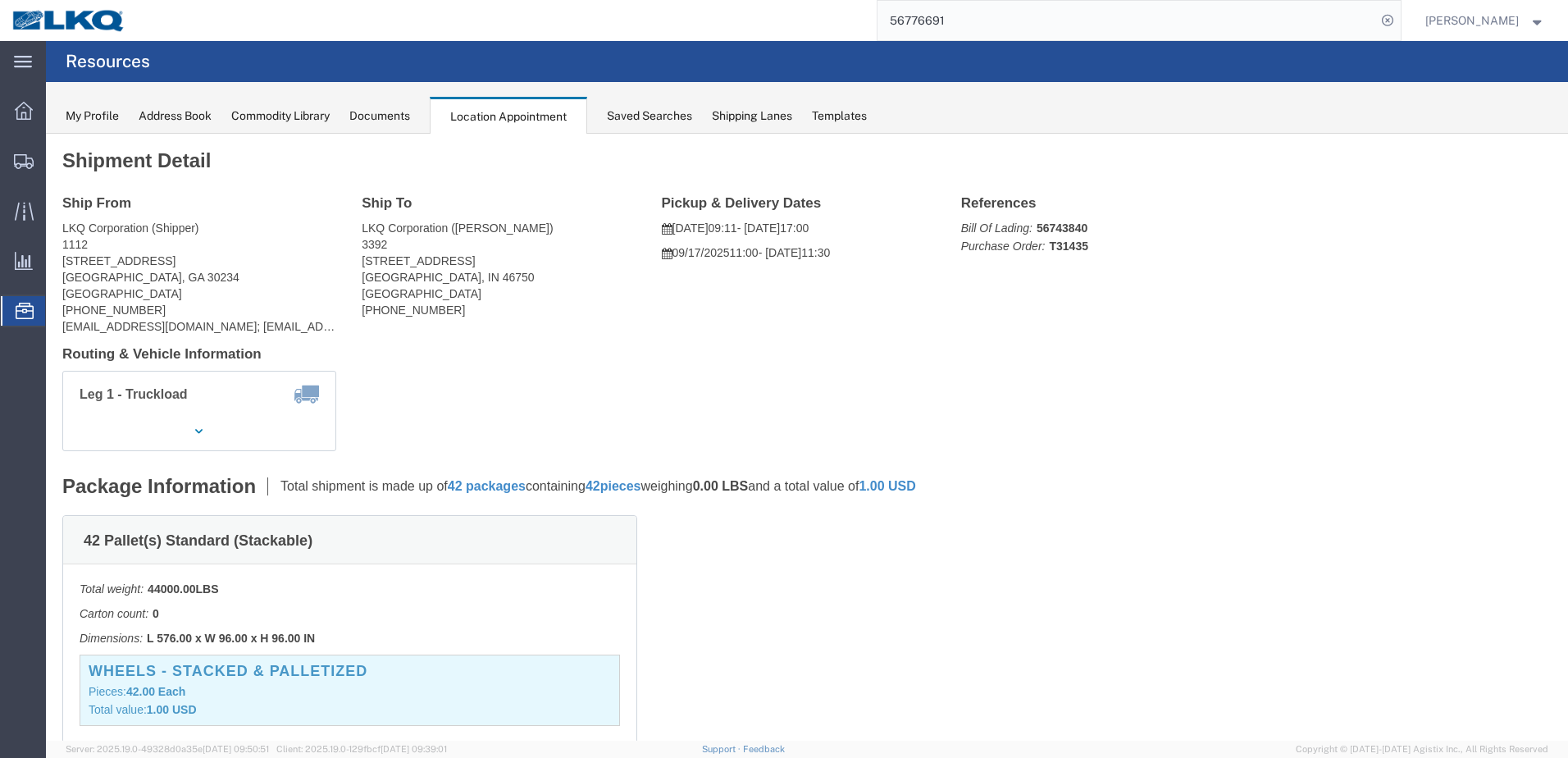
click at [509, 114] on div "Location Appointment" at bounding box center [508, 115] width 157 height 38
click at [380, 114] on div "Documents" at bounding box center [380, 116] width 61 height 17
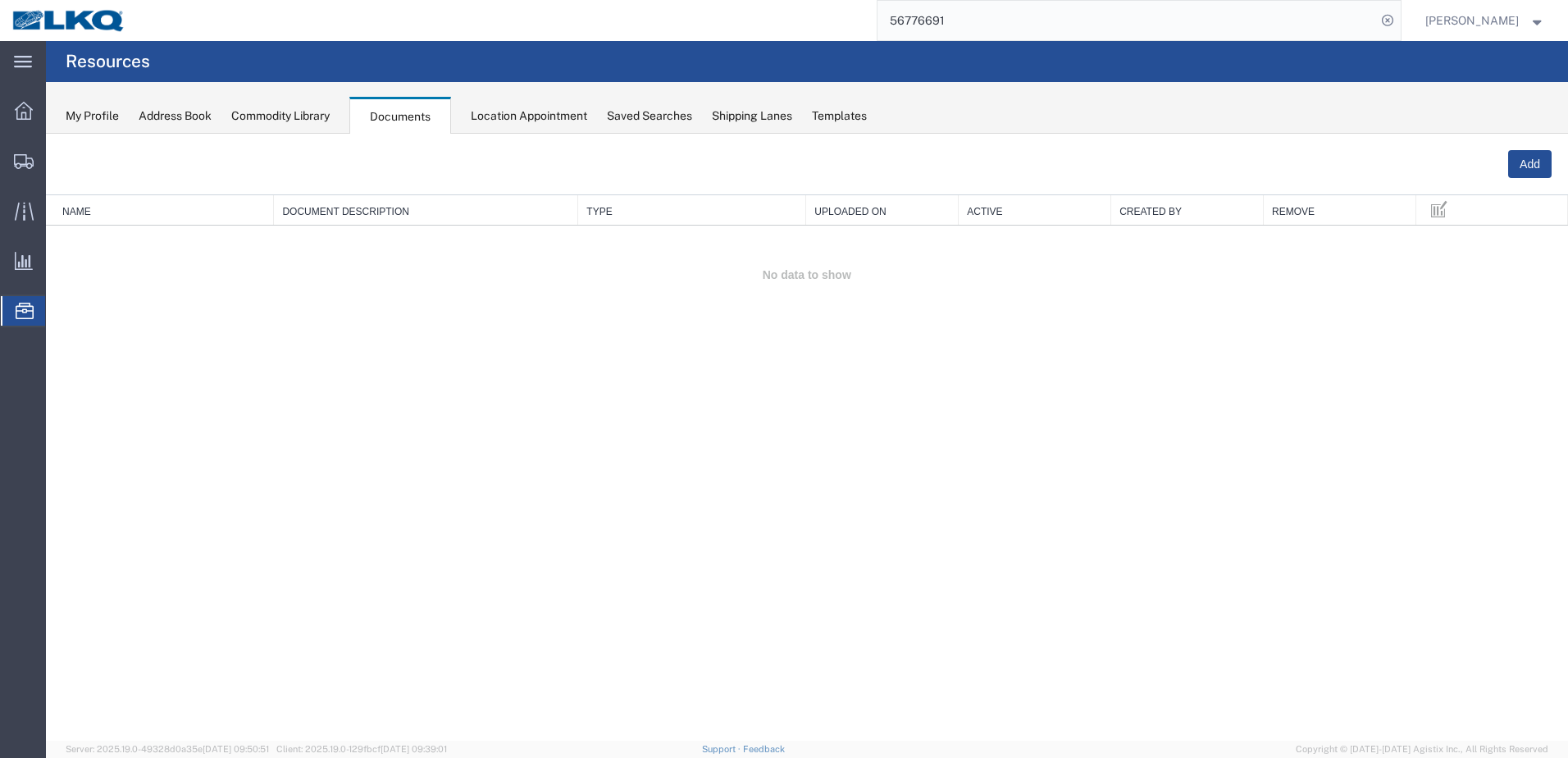
click at [532, 122] on div "Location Appointment" at bounding box center [528, 116] width 116 height 17
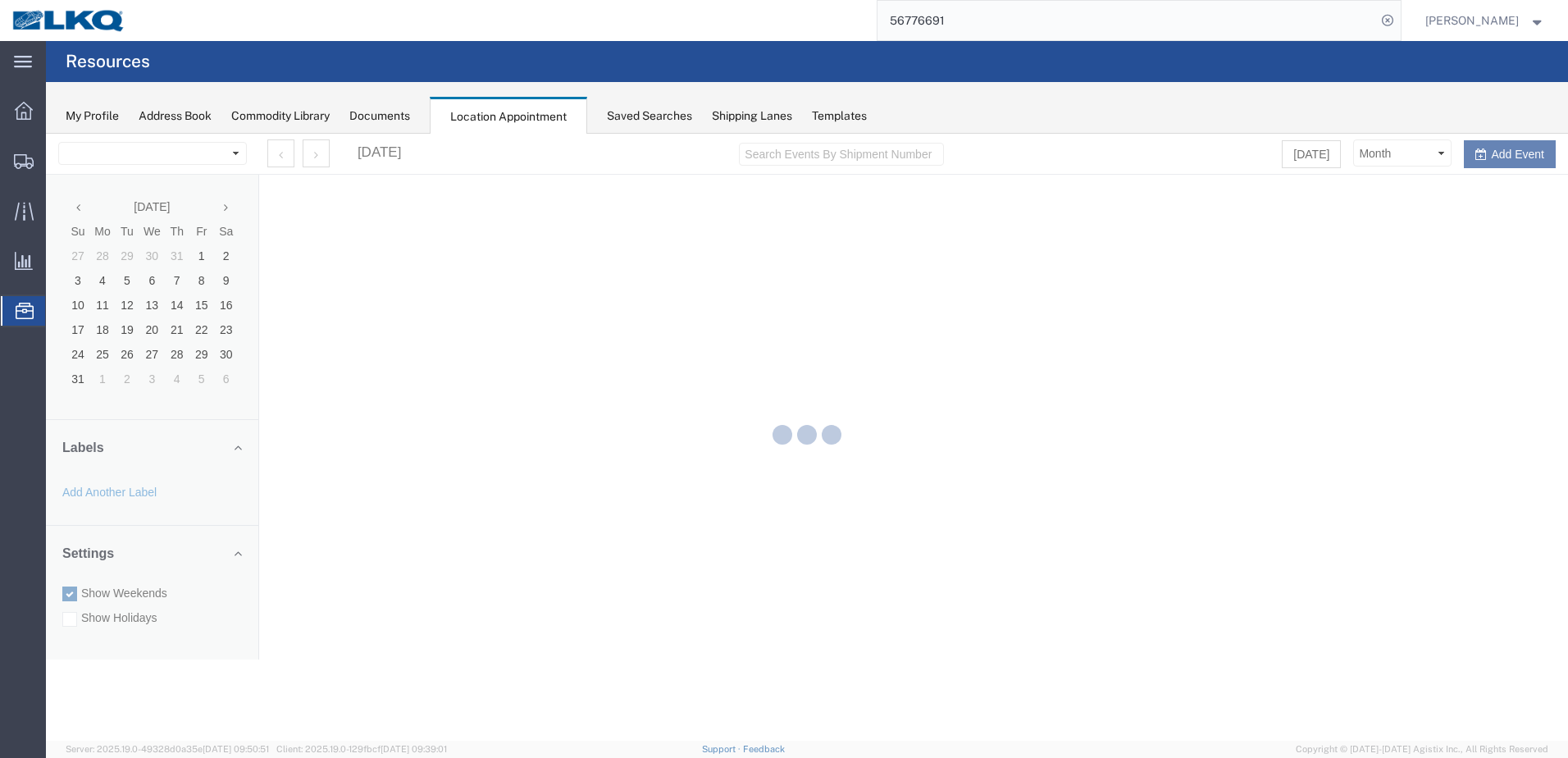
select select "28018"
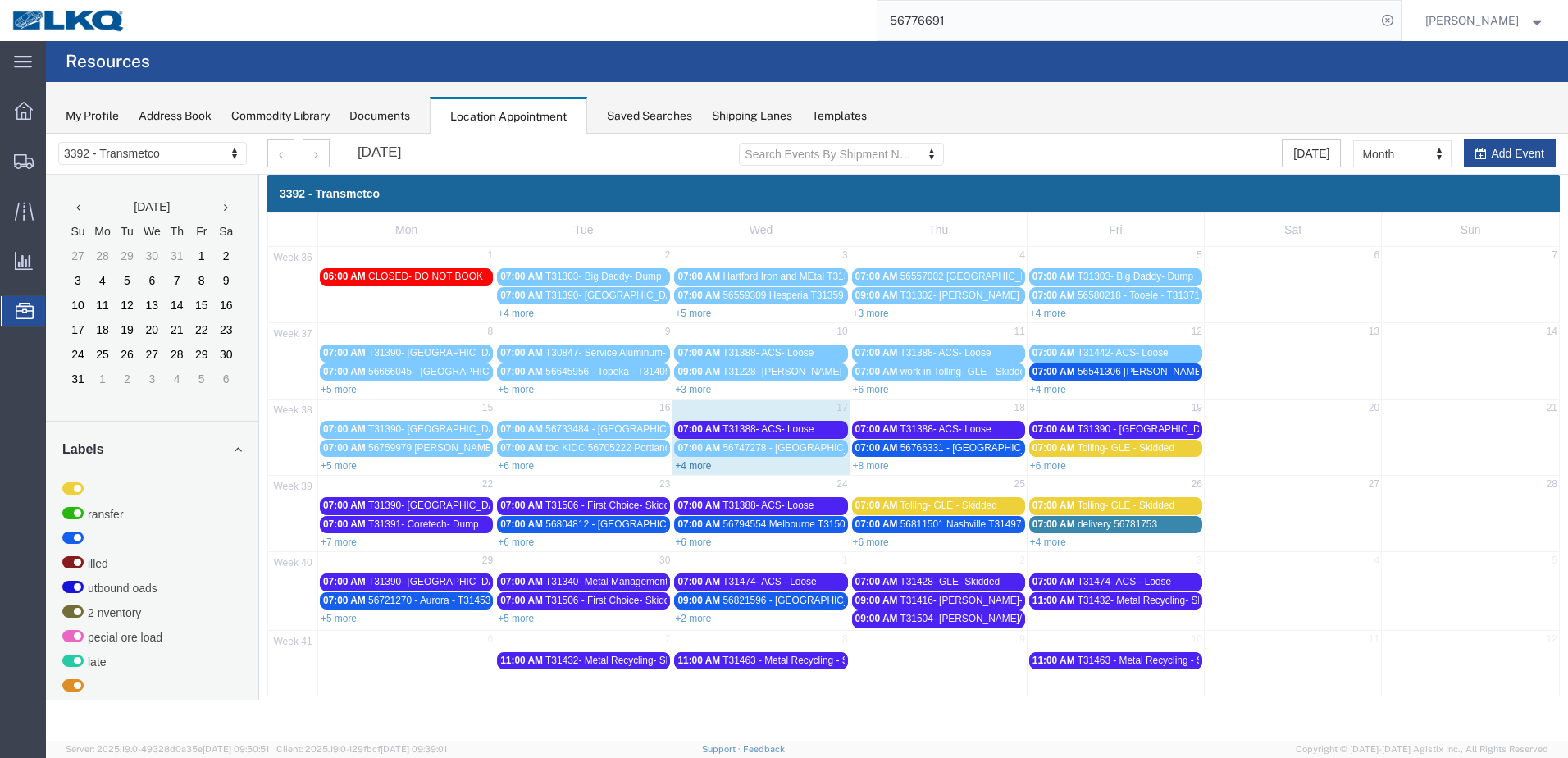
click at [700, 465] on link "+4 more" at bounding box center [693, 465] width 36 height 11
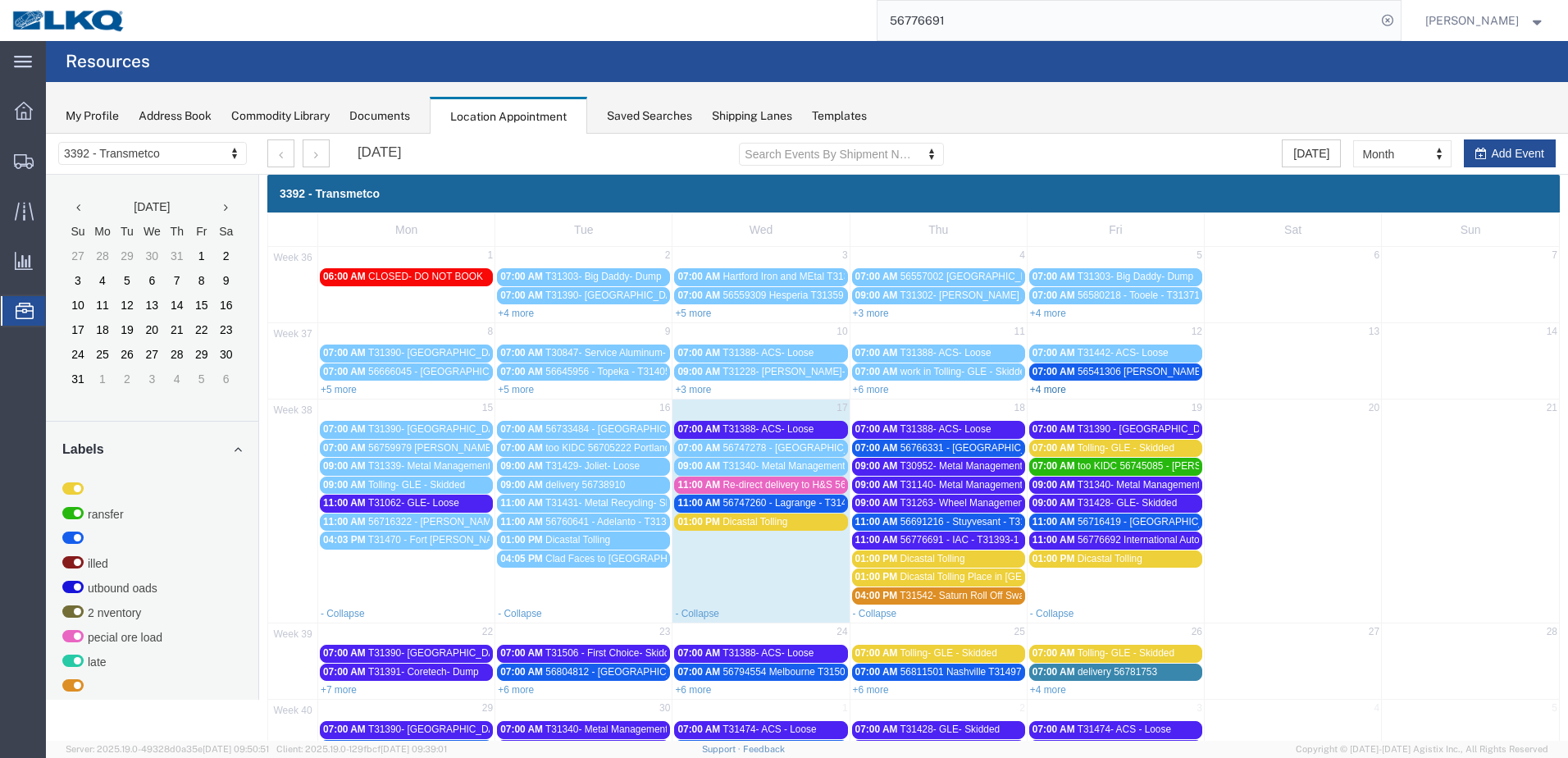
click at [1055, 389] on link "+4 more" at bounding box center [1048, 389] width 36 height 11
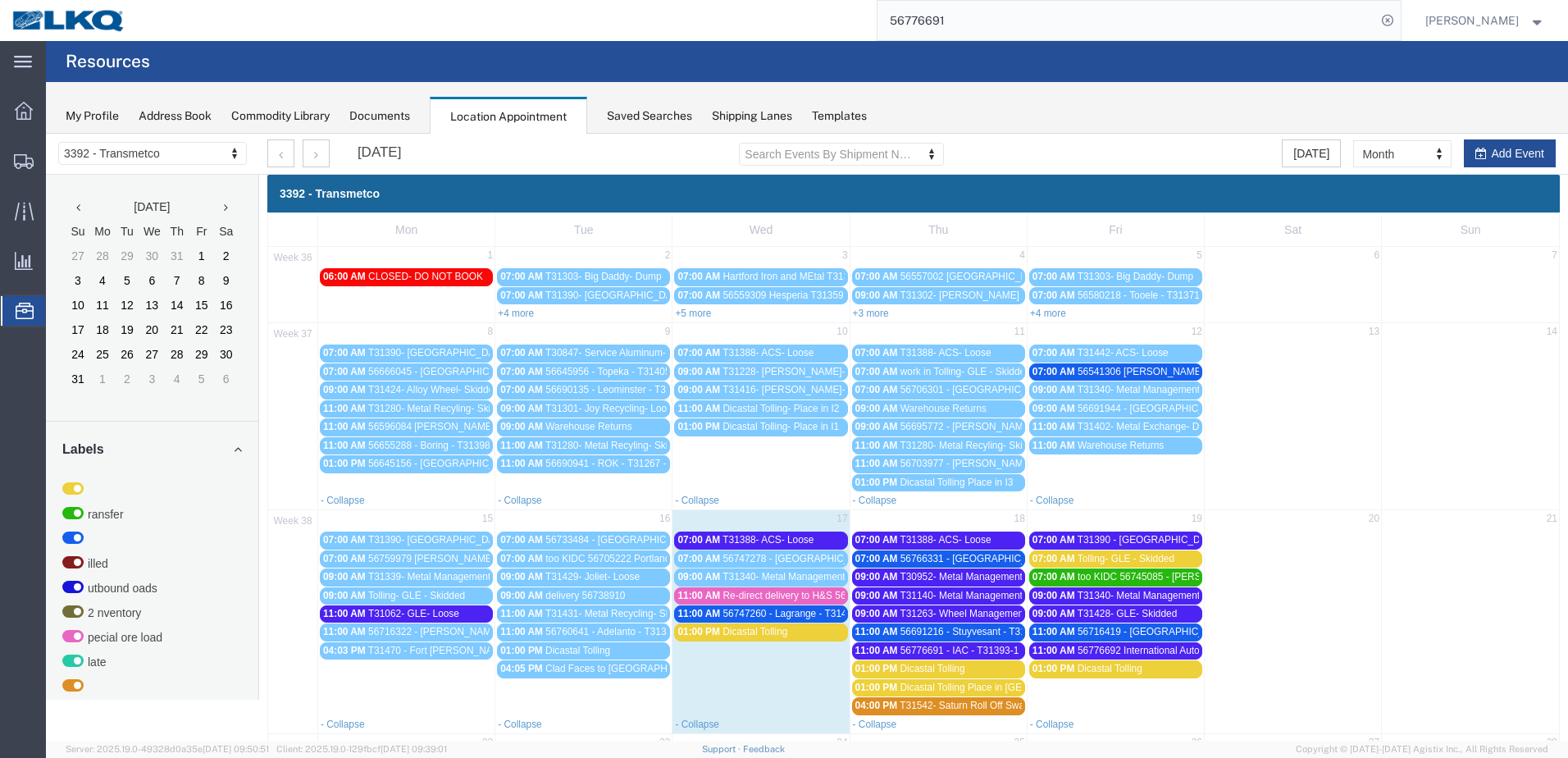
click at [1121, 370] on span "56541306 [PERSON_NAME] T31354 Skidded" at bounding box center [1177, 371] width 201 height 11
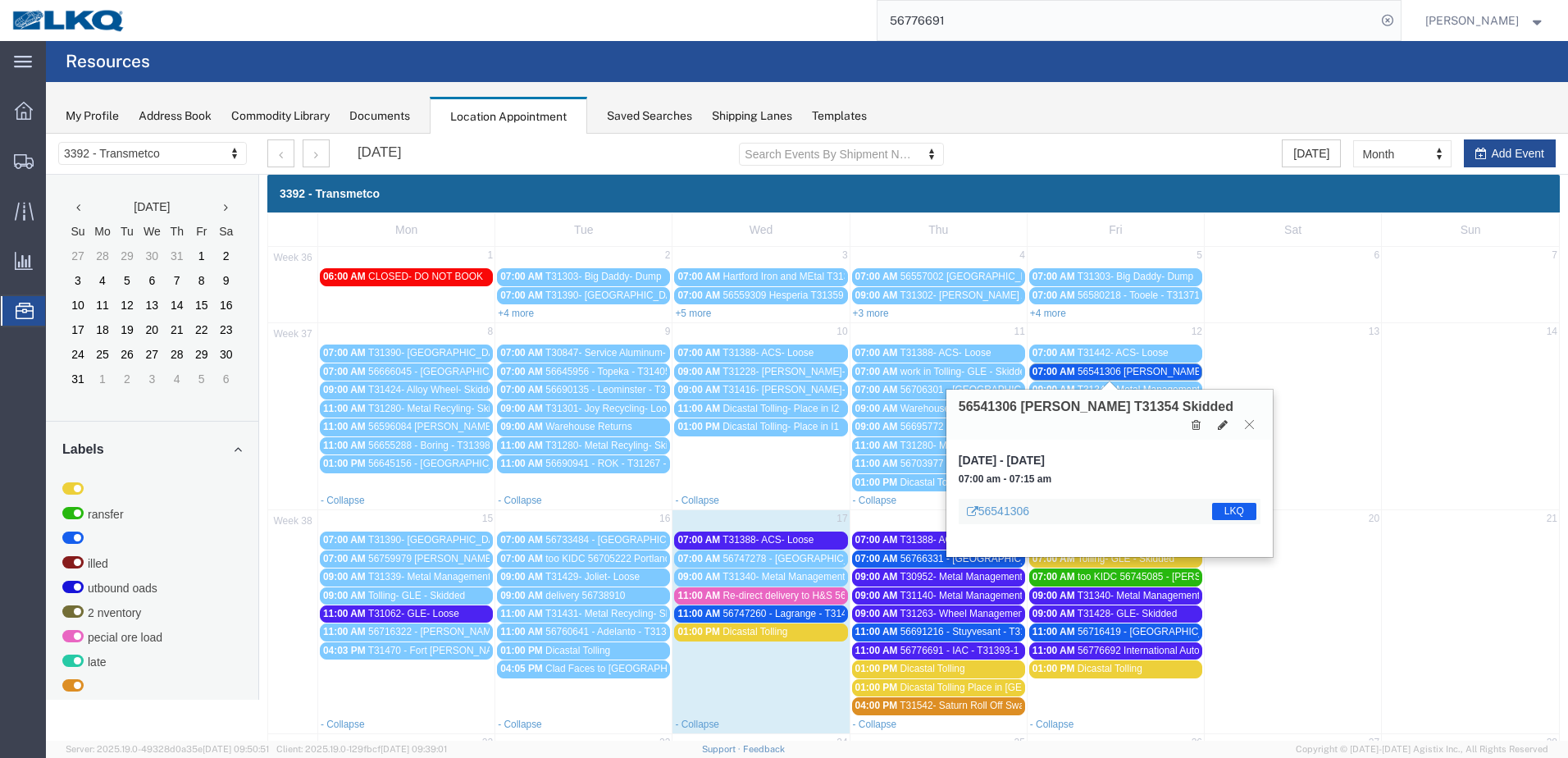
click at [1247, 419] on icon at bounding box center [1250, 423] width 9 height 9
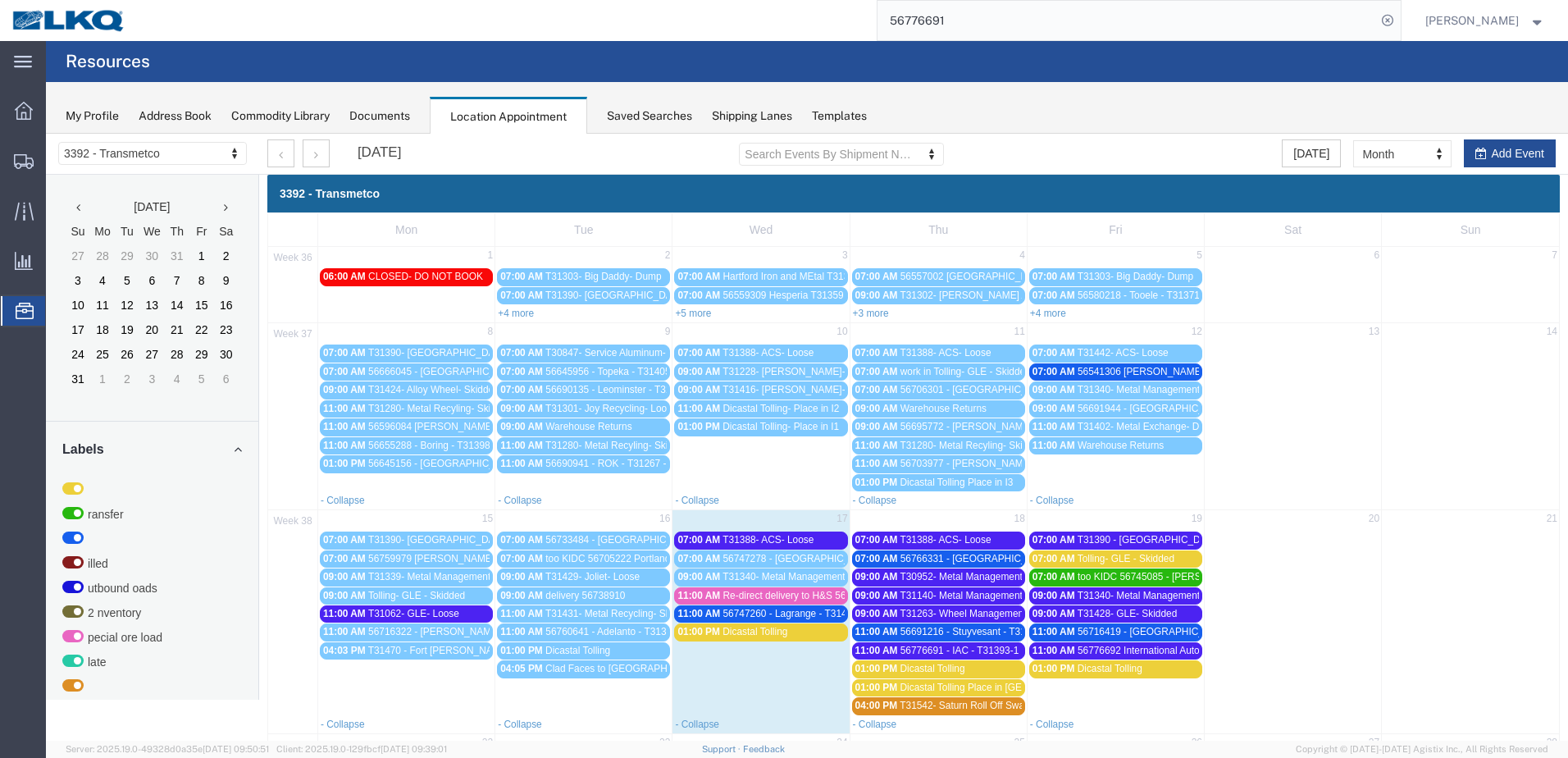
click at [794, 567] on link "07:00 AM 56747278 - La Grange - T31472 - Palletized" at bounding box center [760, 558] width 173 height 17
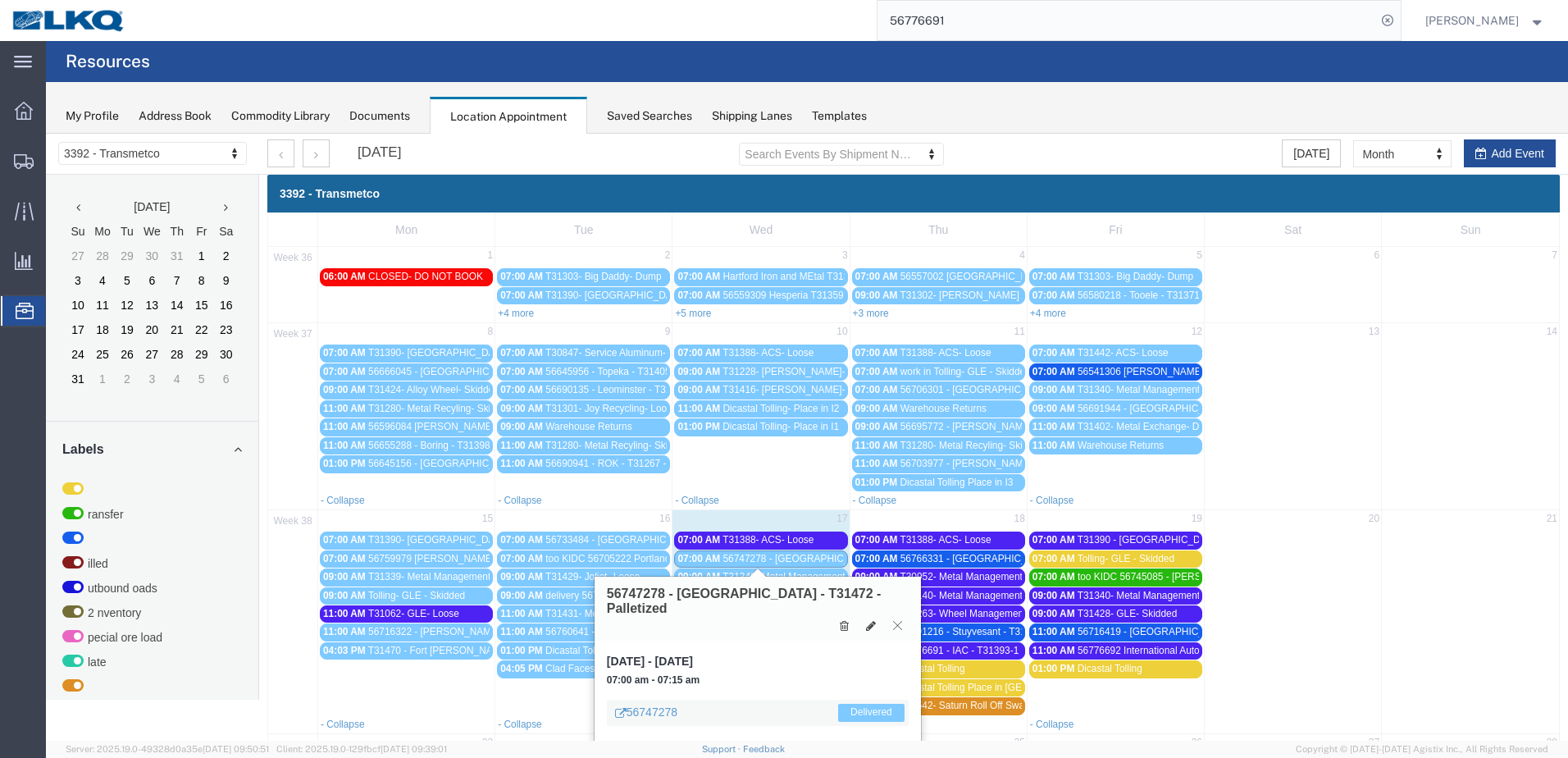
click at [898, 618] on button at bounding box center [898, 626] width 22 height 15
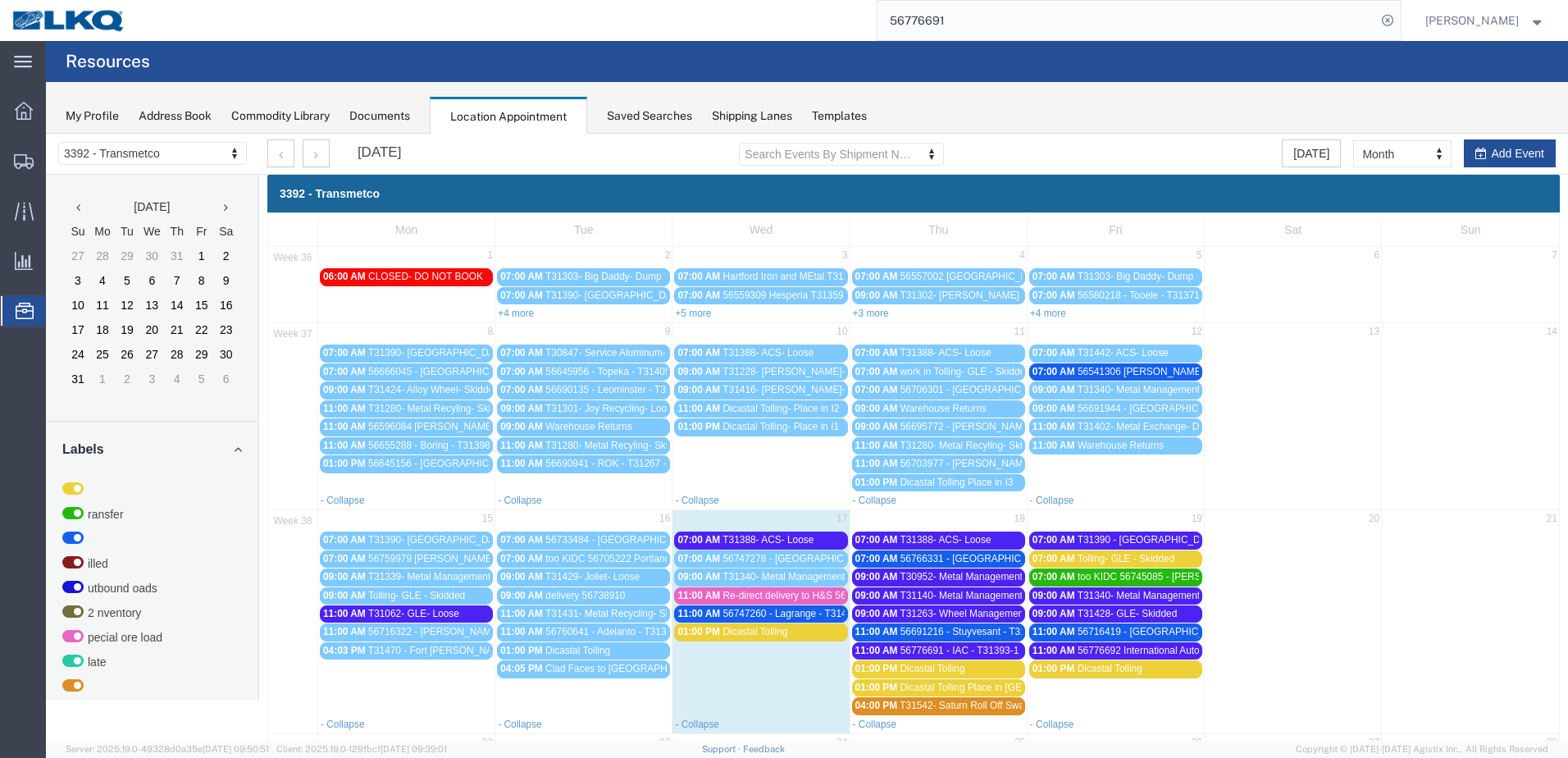
click at [765, 561] on span "56747278 - [GEOGRAPHIC_DATA] - T31472 - Palletized" at bounding box center [847, 558] width 246 height 11
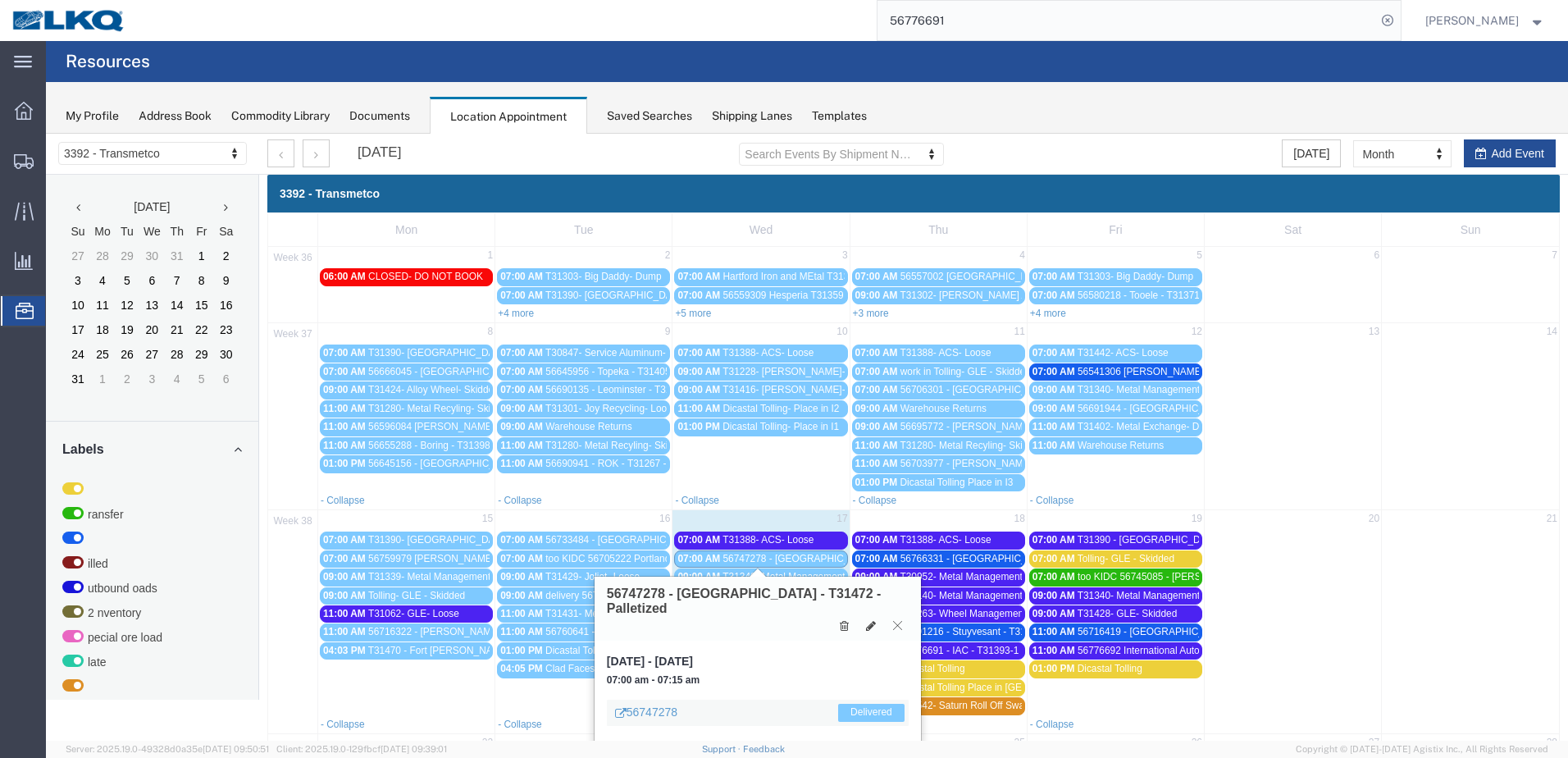
click at [899, 619] on icon at bounding box center [898, 624] width 9 height 9
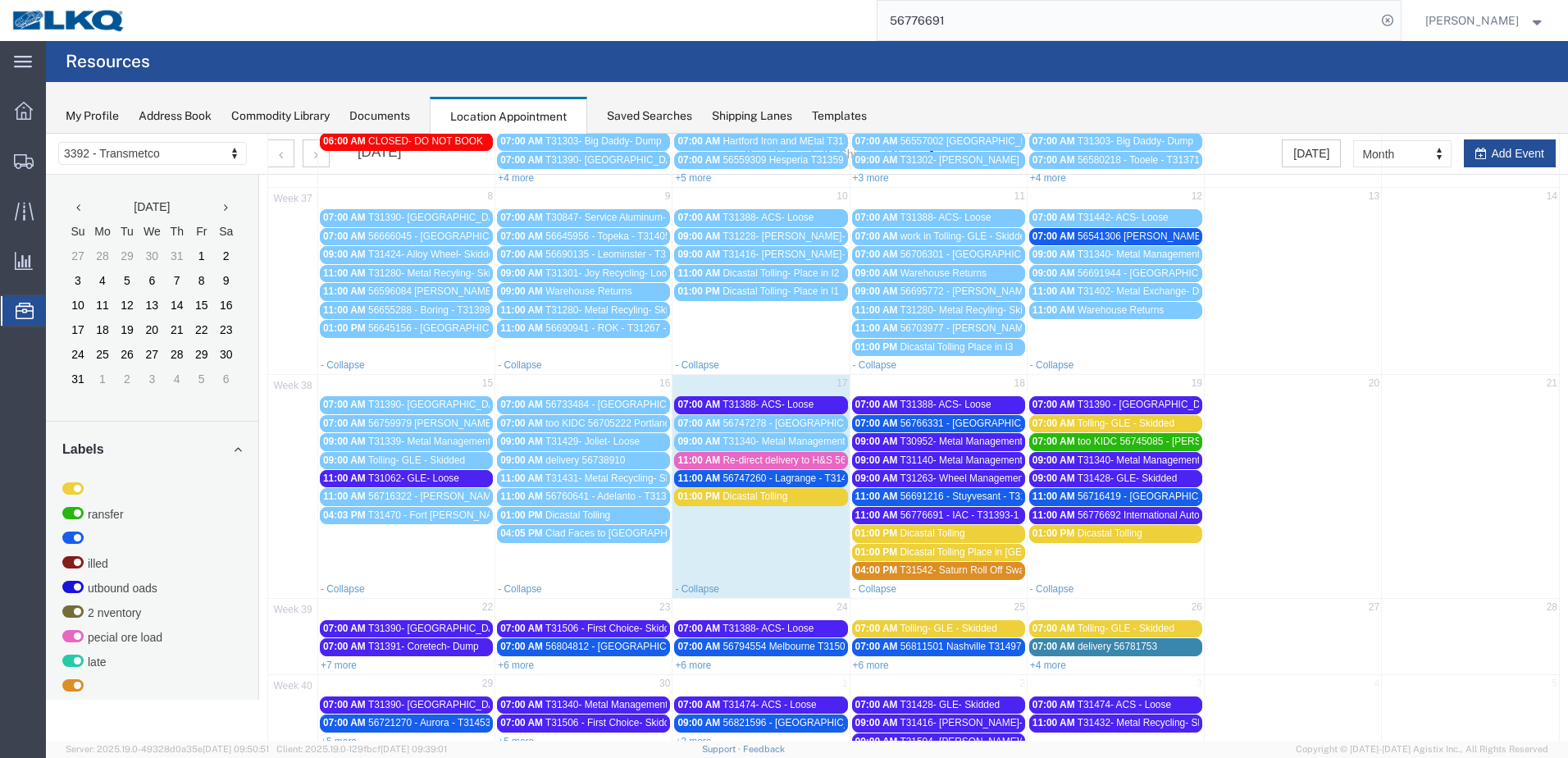
scroll to position [164, 0]
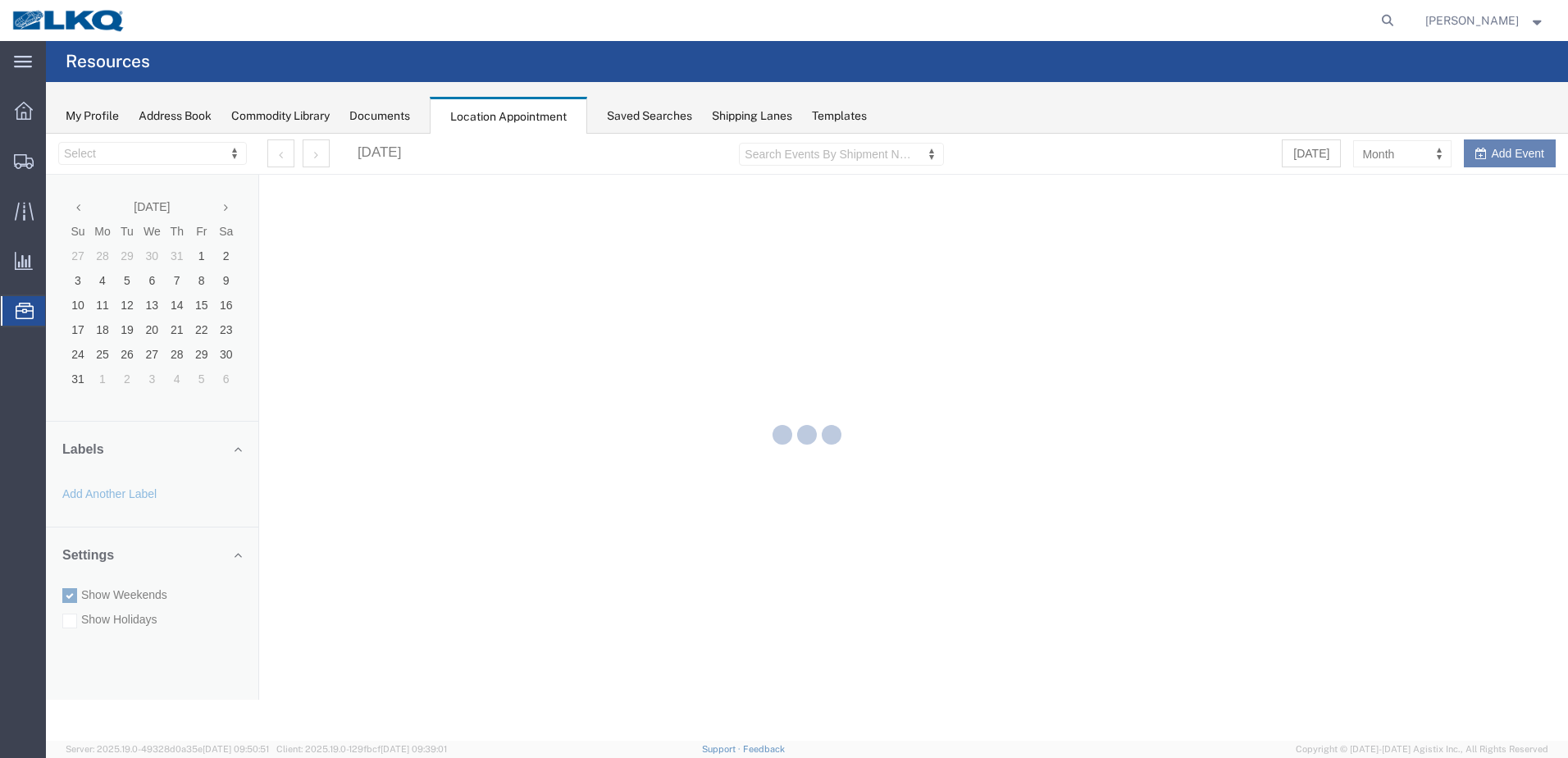
select select "28018"
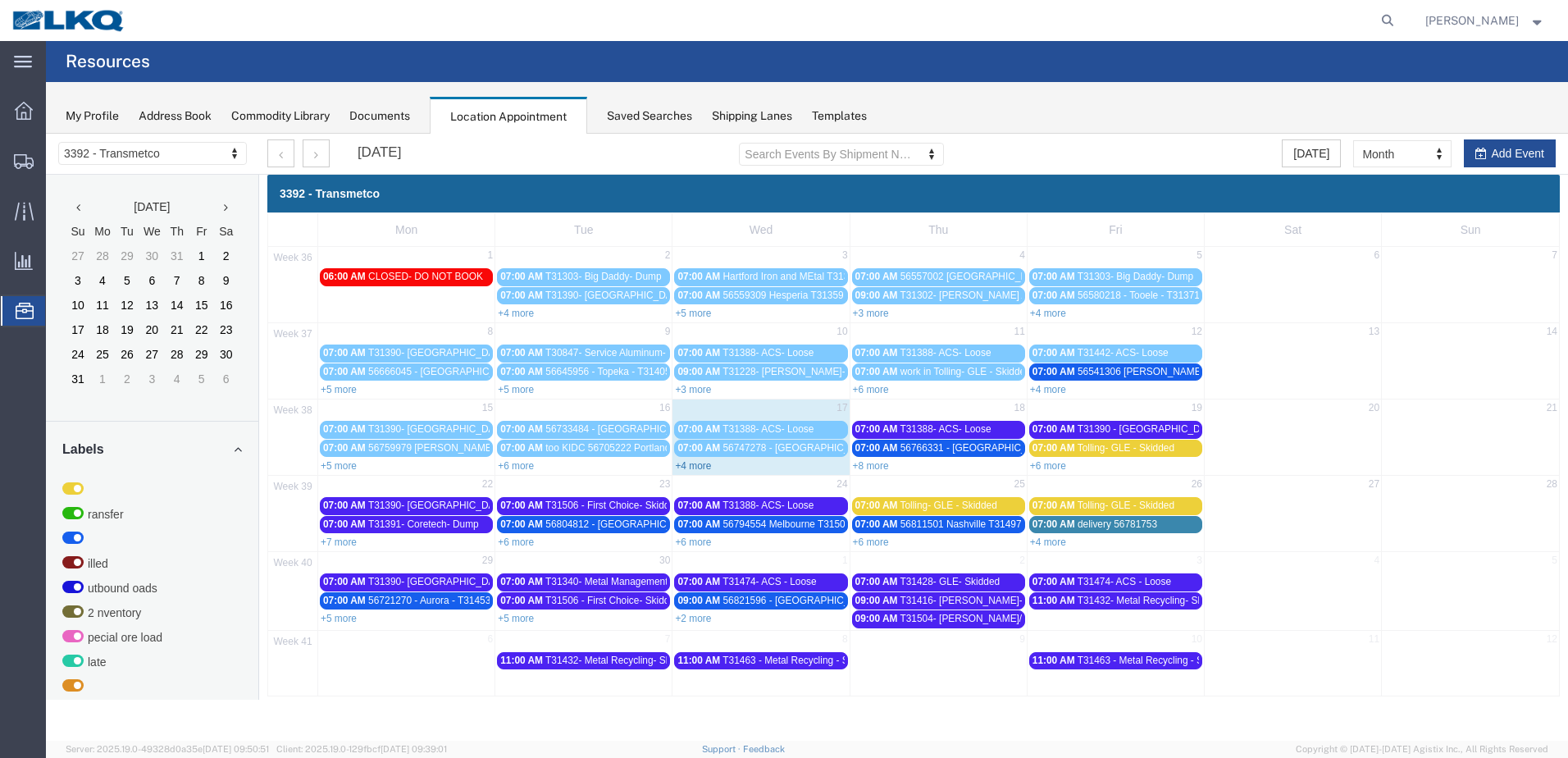
click at [692, 466] on link "+4 more" at bounding box center [693, 465] width 36 height 11
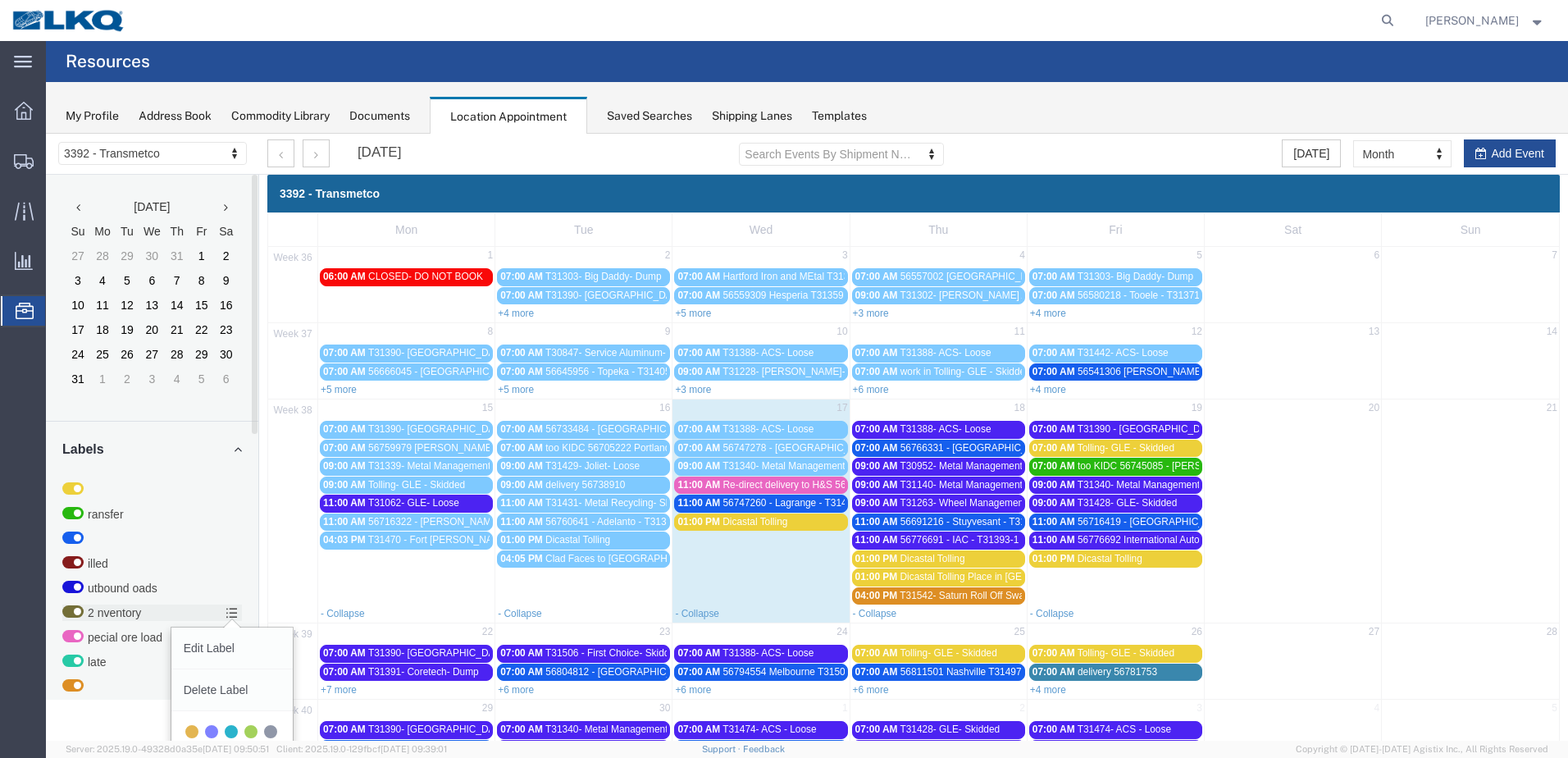
click at [984, 581] on span "Dicastal Tolling Place in [GEOGRAPHIC_DATA]" at bounding box center [1003, 576] width 207 height 11
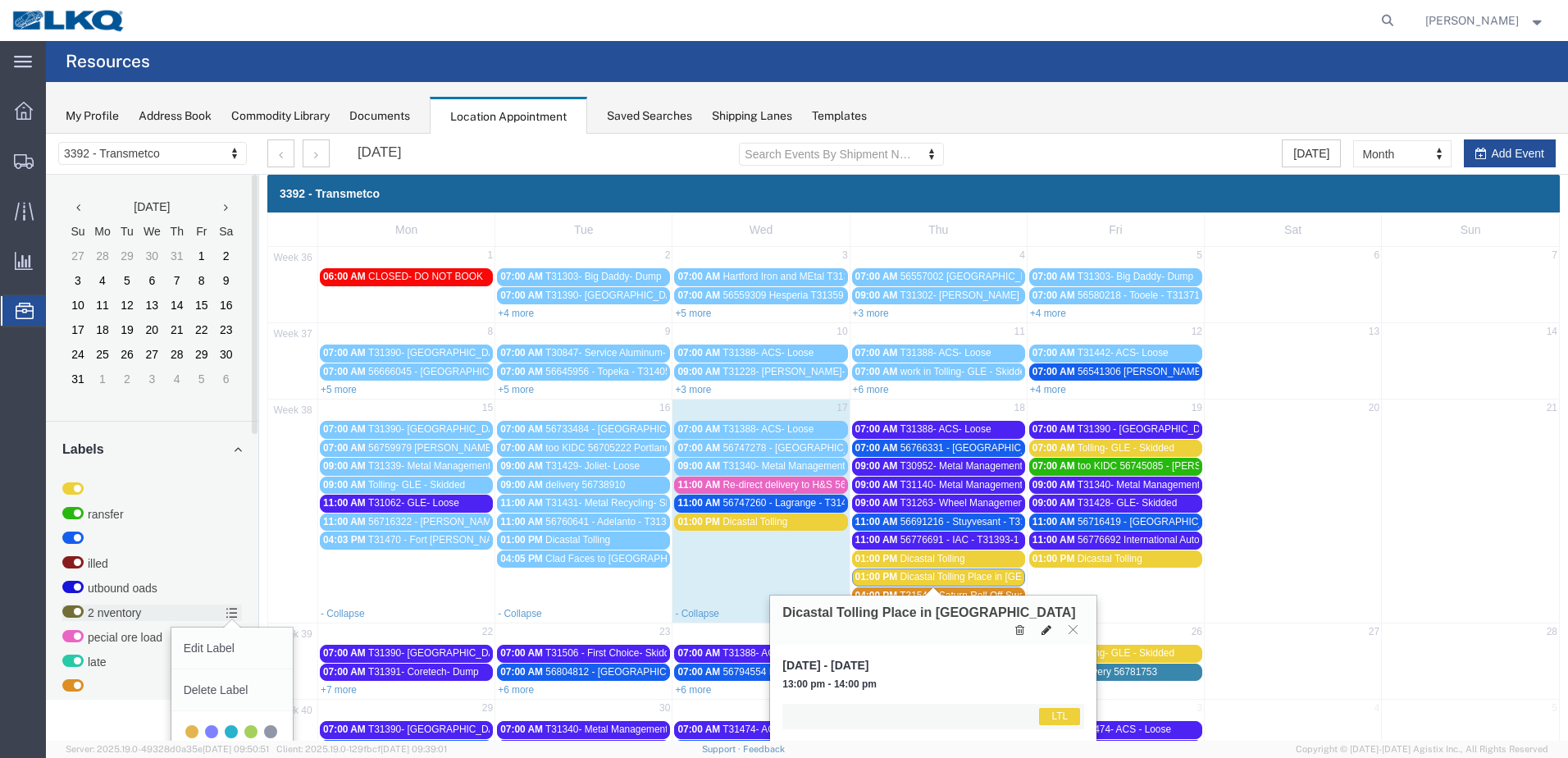
click at [1045, 624] on icon at bounding box center [1046, 629] width 9 height 11
select select "25"
select select "1"
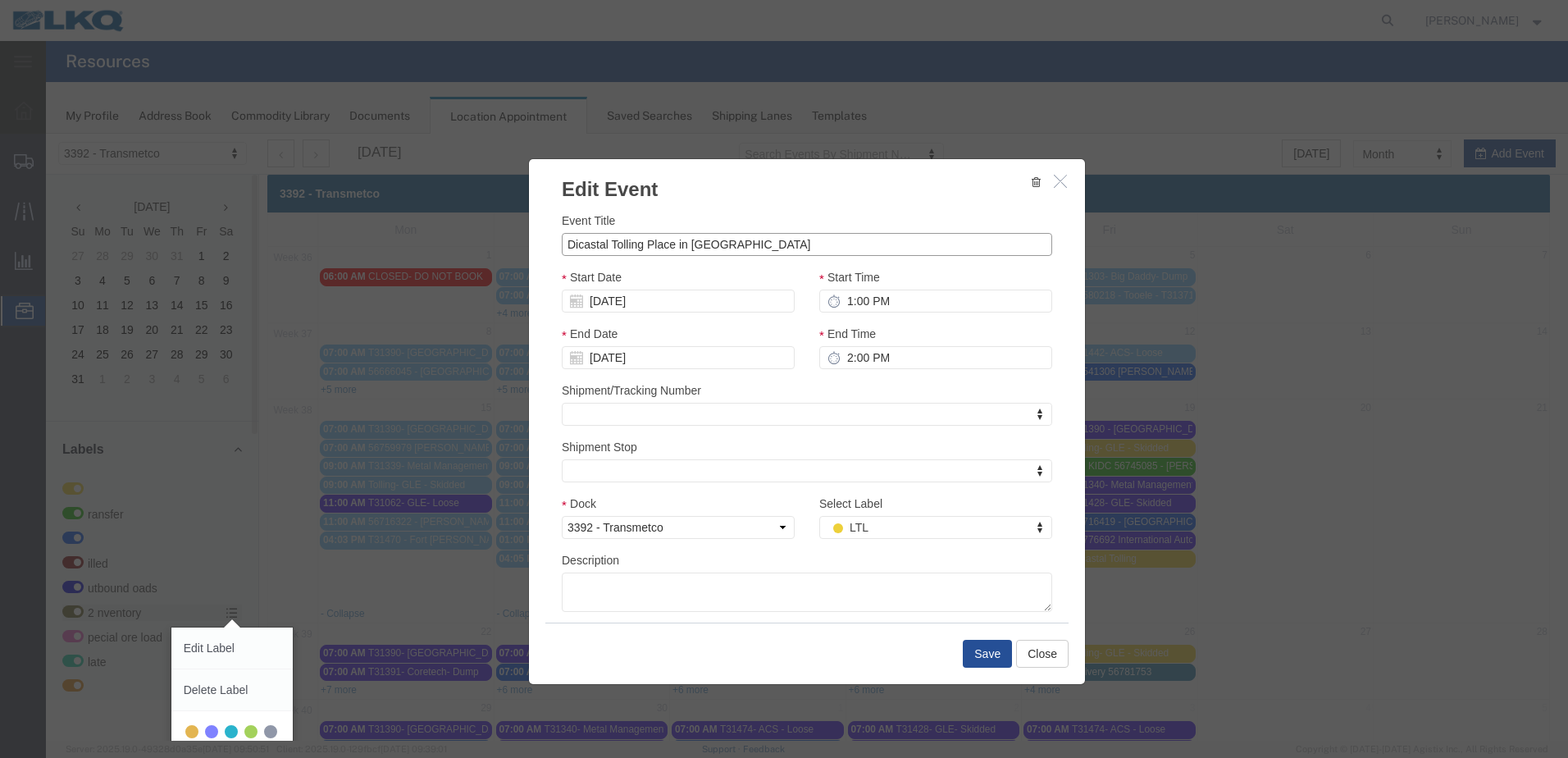
drag, startPoint x: 706, startPoint y: 243, endPoint x: 644, endPoint y: 252, distance: 62.6
click at [644, 252] on input "Dicastal Tolling Place in [GEOGRAPHIC_DATA]" at bounding box center [807, 244] width 491 height 23
type input "Dicastal Tolling"
click at [991, 653] on button "Save" at bounding box center [987, 653] width 49 height 28
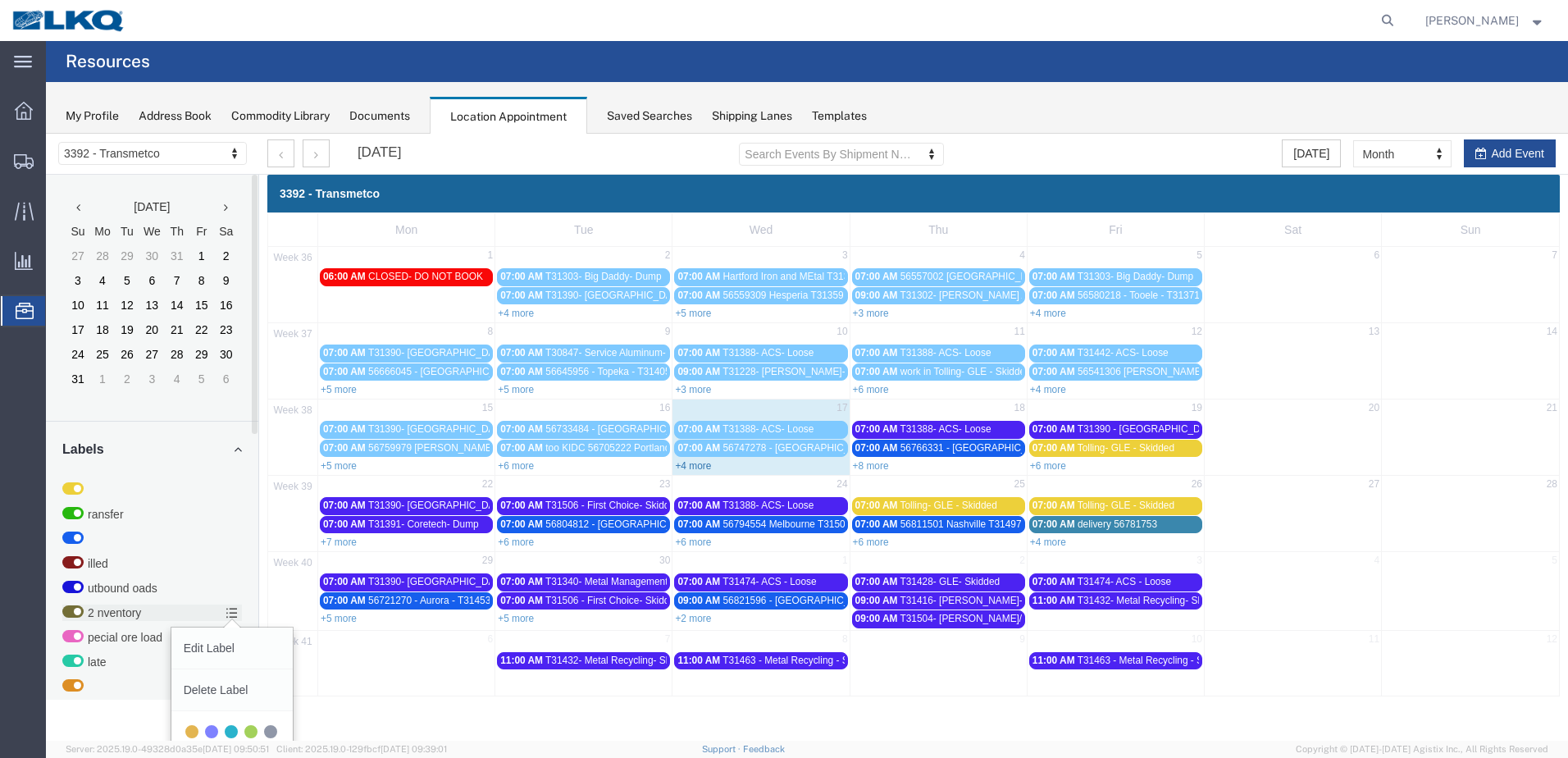
click at [698, 465] on link "+4 more" at bounding box center [693, 465] width 36 height 11
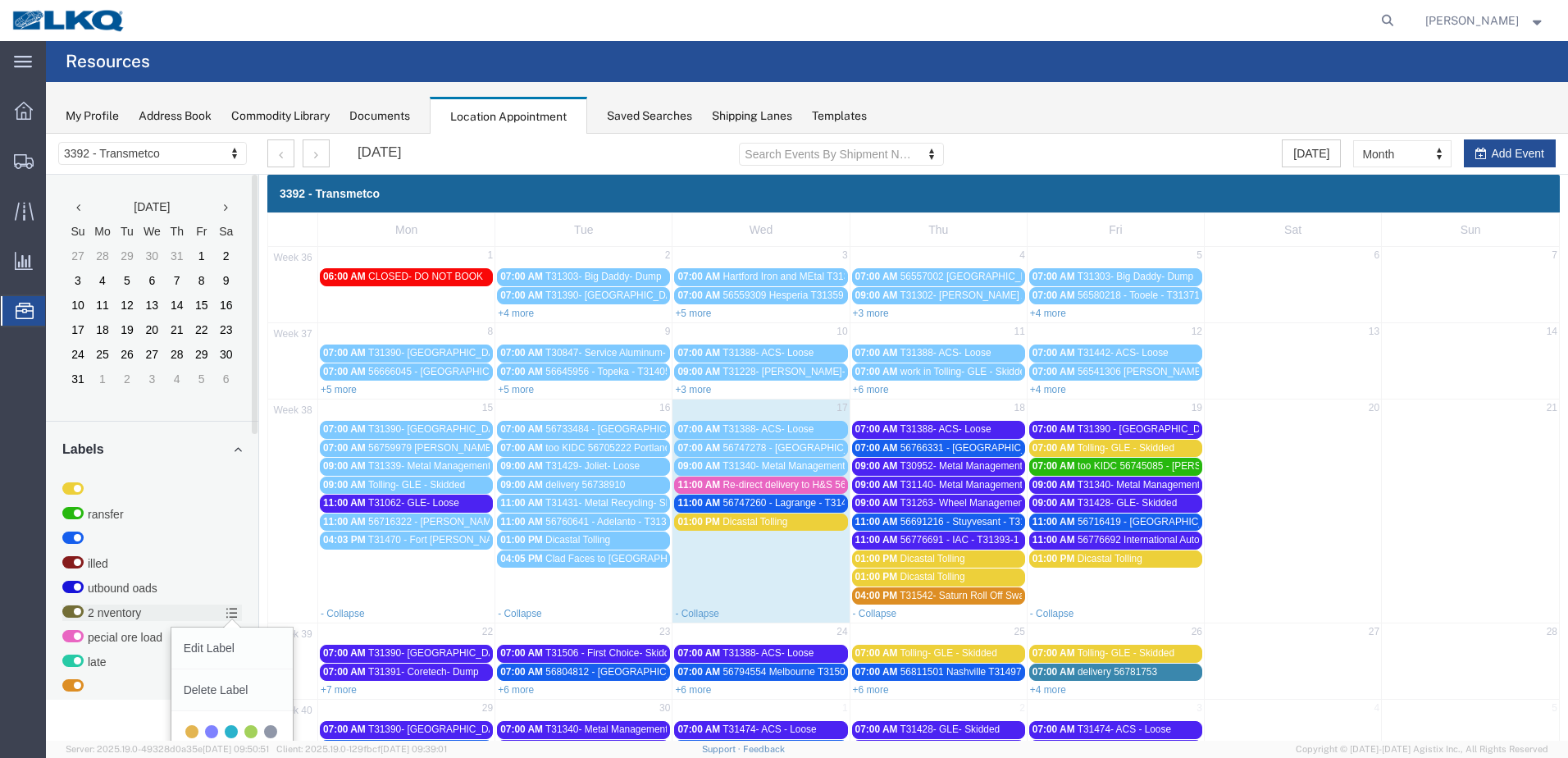
click at [775, 521] on span "Dicastal Tolling" at bounding box center [755, 521] width 65 height 11
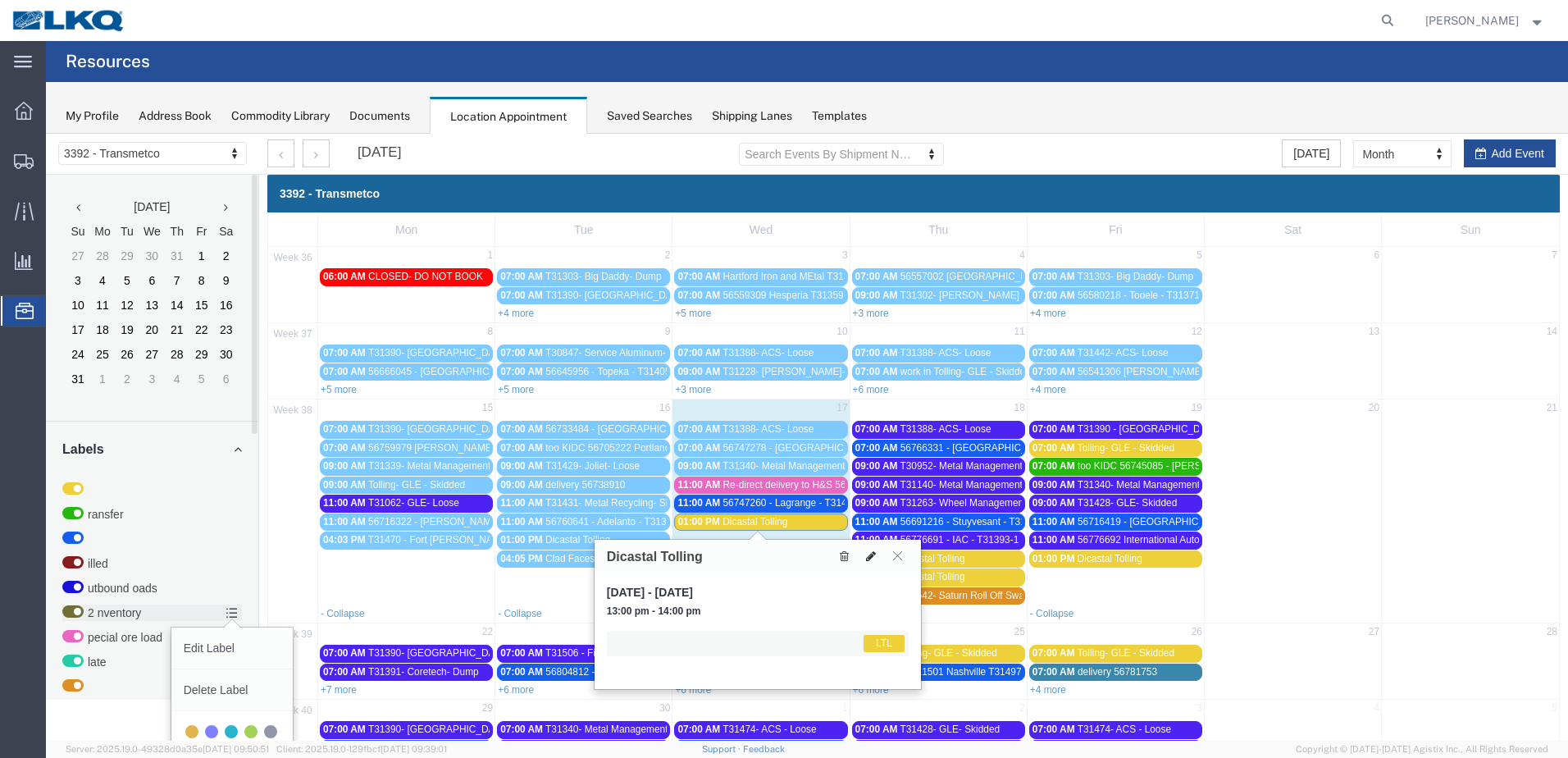
click at [874, 555] on icon at bounding box center [870, 555] width 9 height 11
select select "1"
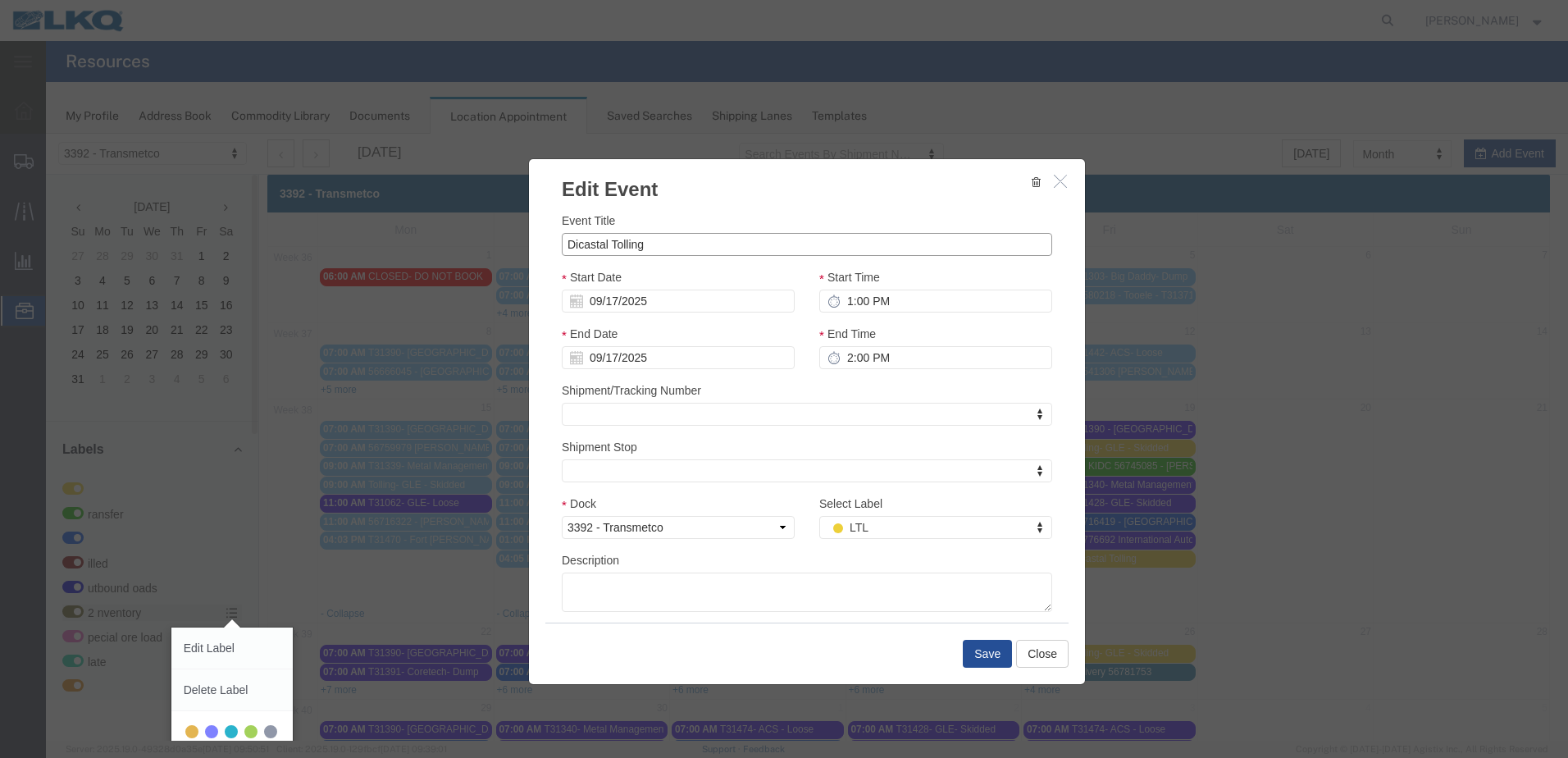
click at [720, 244] on input "Dicastal Tolling" at bounding box center [807, 244] width 491 height 23
paste input "Place in [GEOGRAPHIC_DATA]"
type input "Dicastal Tolling Place in [GEOGRAPHIC_DATA]"
click at [983, 657] on button "Save" at bounding box center [987, 653] width 49 height 28
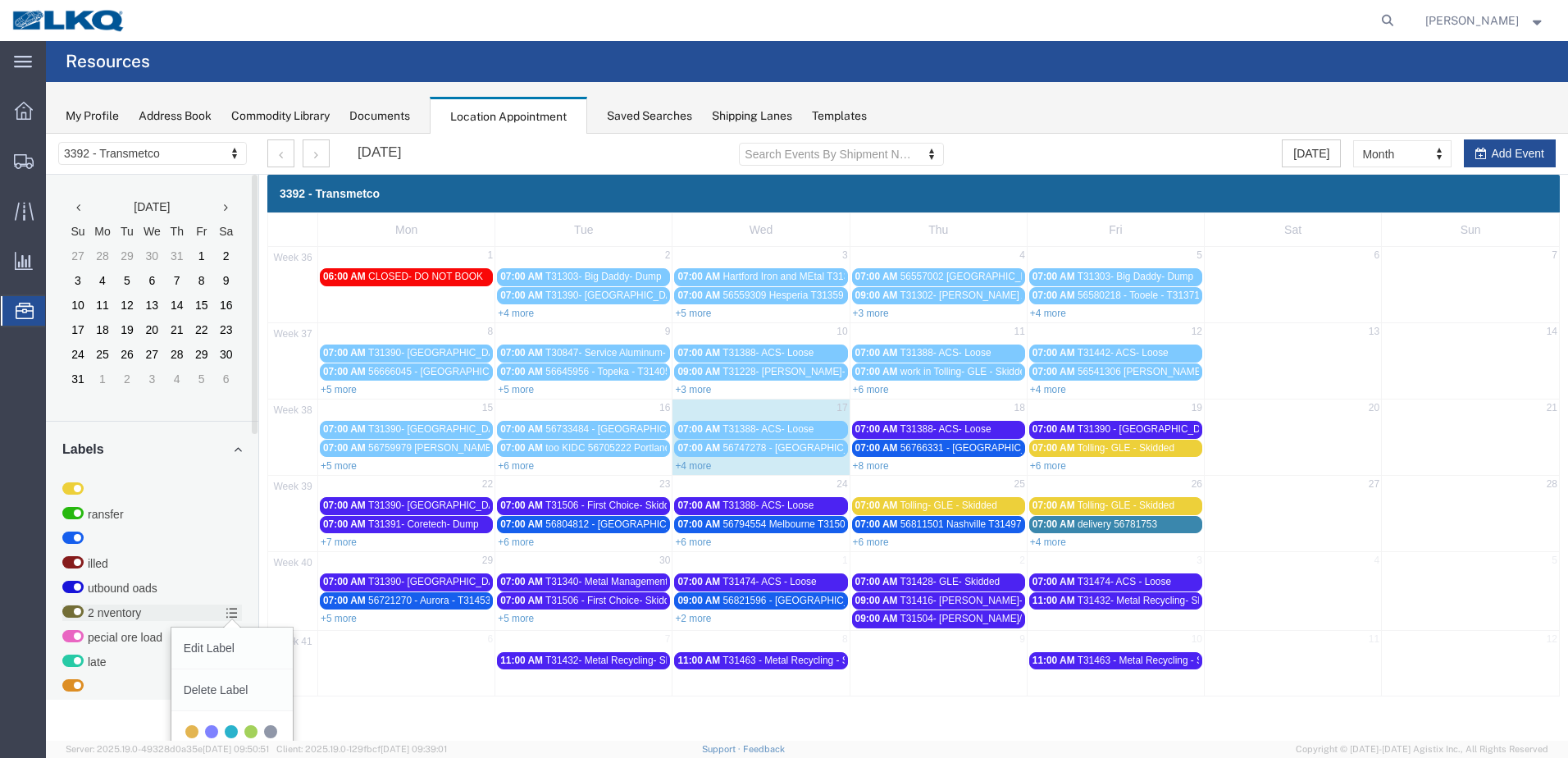
click at [695, 459] on div "+4 more" at bounding box center [760, 465] width 176 height 16
select select "1"
select select
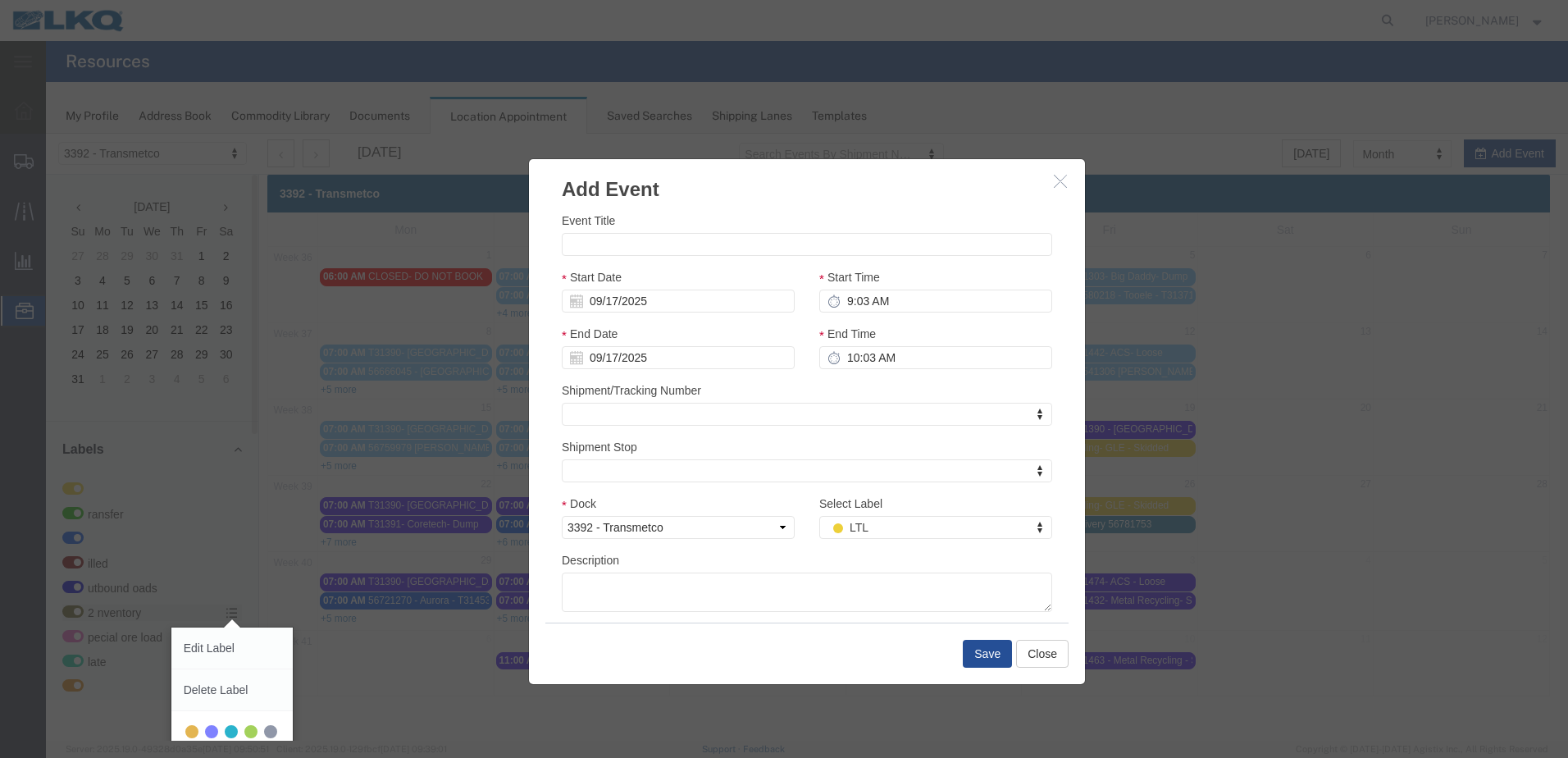
click at [695, 464] on div "Event Title Start Date [DATE] Start Time 9:03 AM End Date [DATE] End Time 10:03…" at bounding box center [807, 411] width 491 height 400
click at [1048, 655] on button "Close" at bounding box center [1042, 653] width 52 height 28
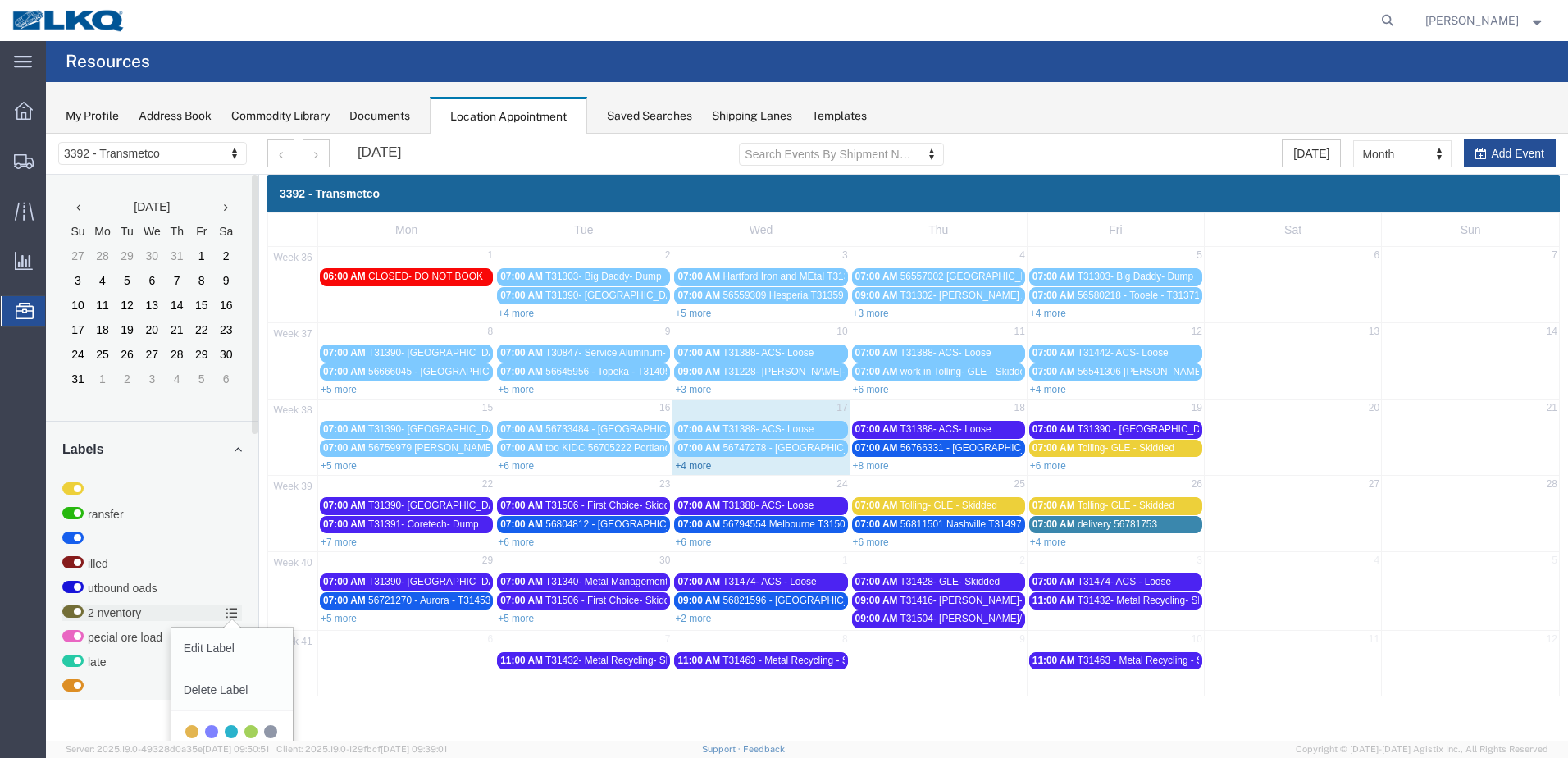
click at [695, 461] on link "+4 more" at bounding box center [693, 465] width 36 height 11
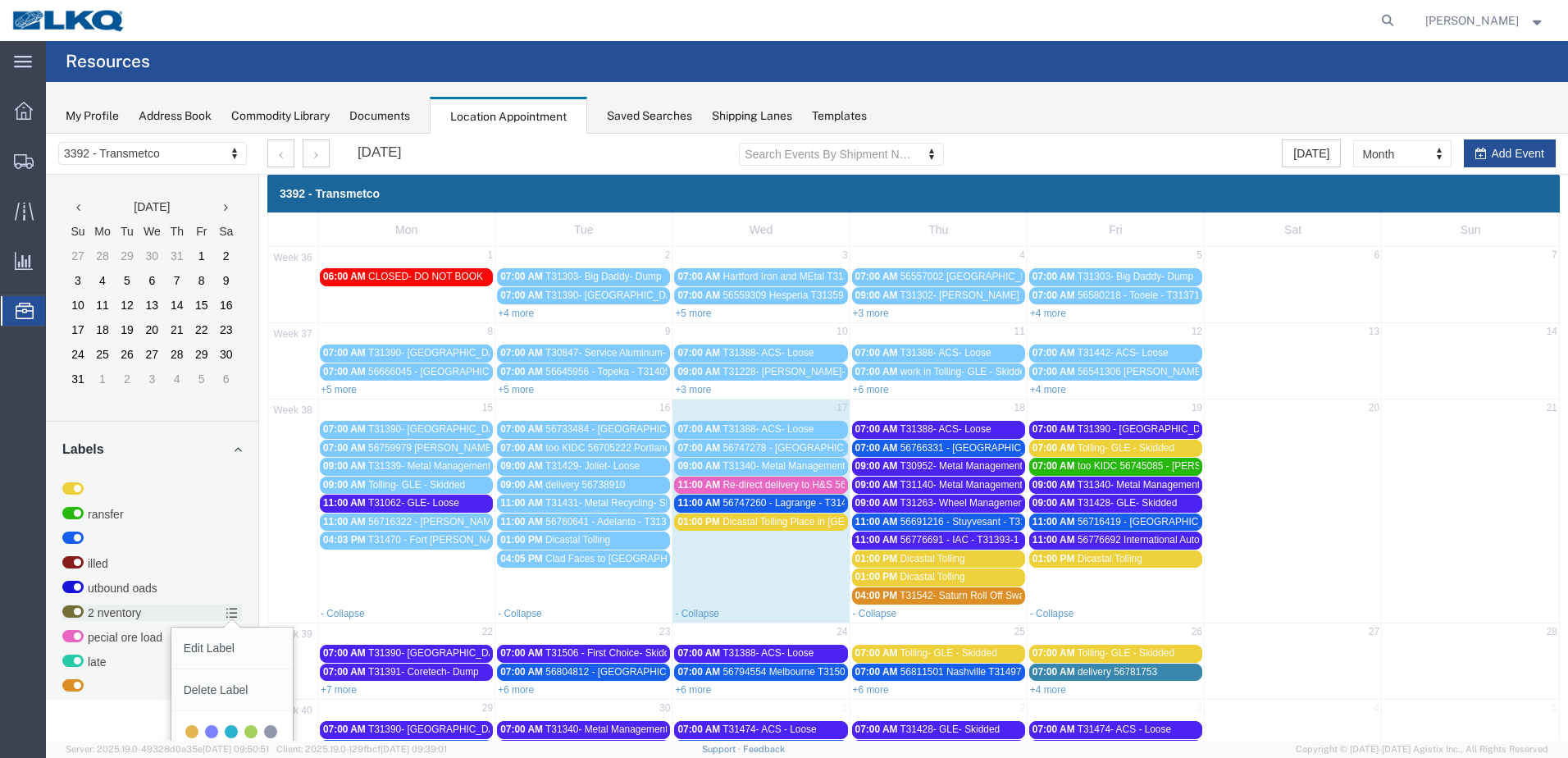
scroll to position [82, 0]
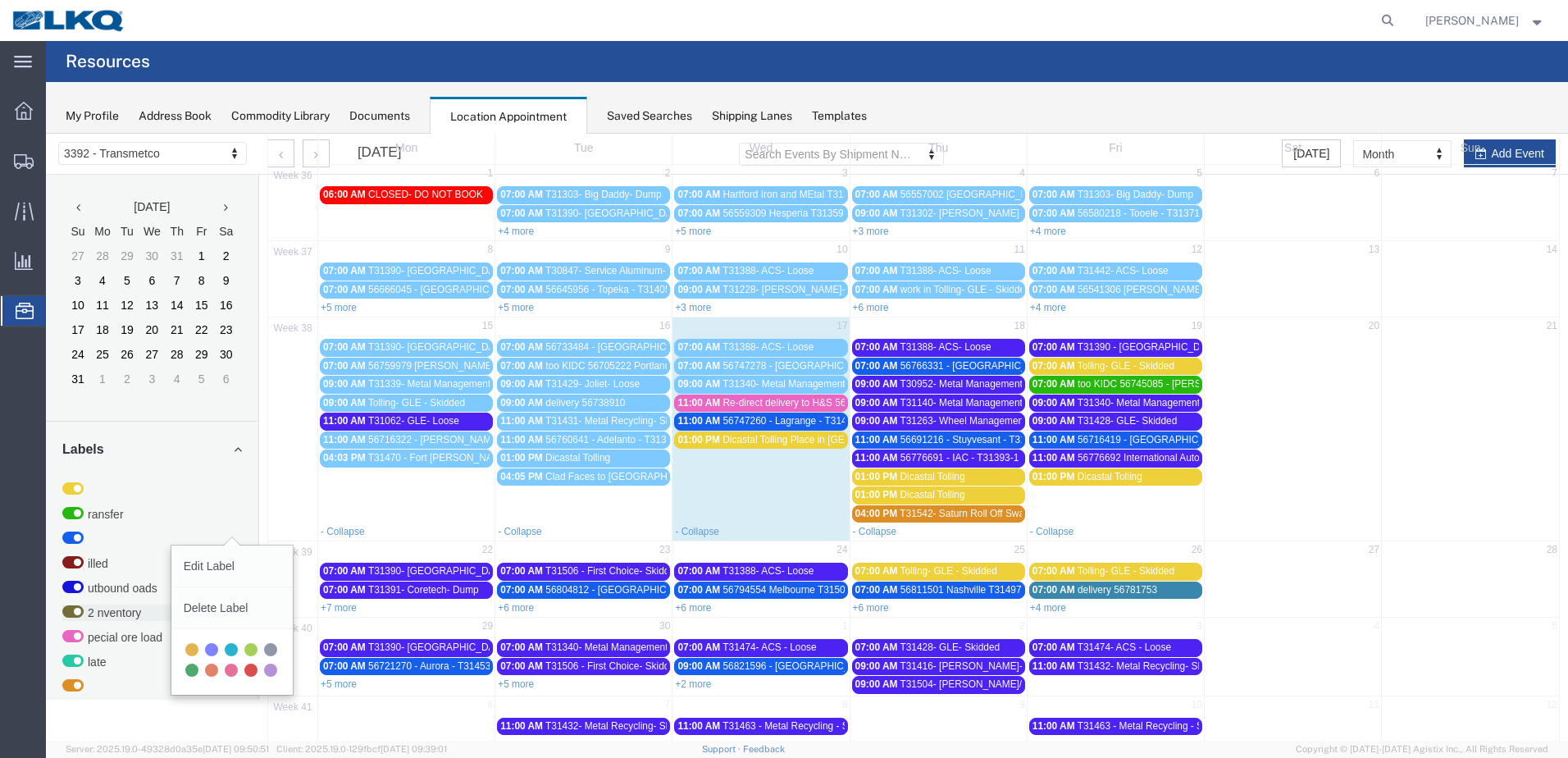
drag, startPoint x: 703, startPoint y: 684, endPoint x: 702, endPoint y: 658, distance: 26.0
click at [703, 684] on link "+2 more" at bounding box center [693, 683] width 36 height 11
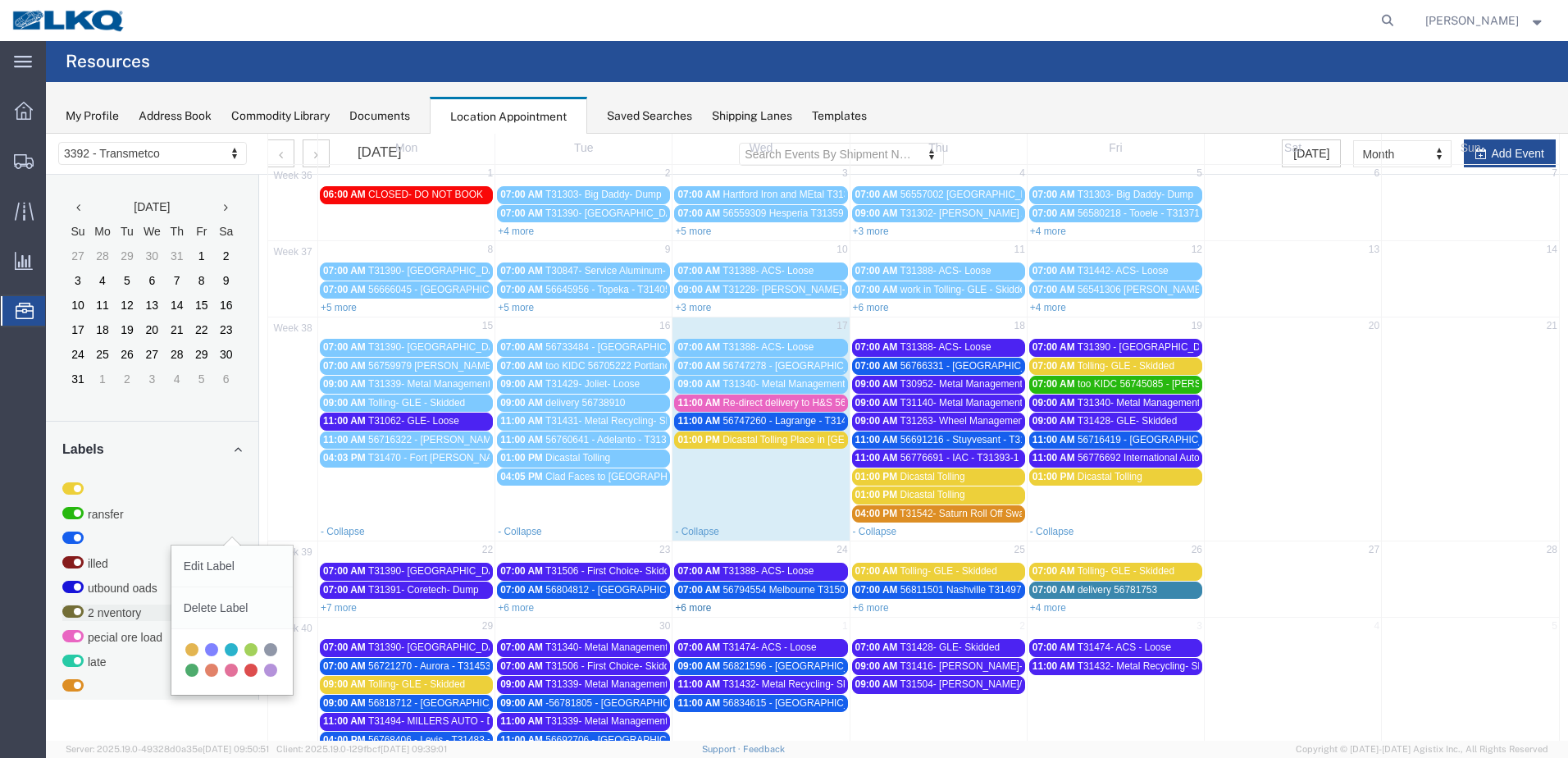
click at [707, 601] on link "+6 more" at bounding box center [693, 607] width 36 height 11
